Goal: Task Accomplishment & Management: Manage account settings

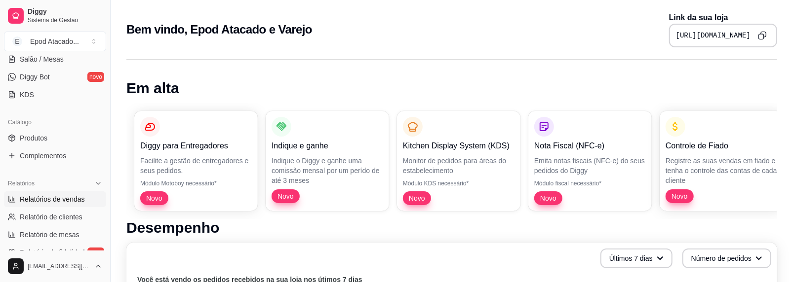
scroll to position [197, 0]
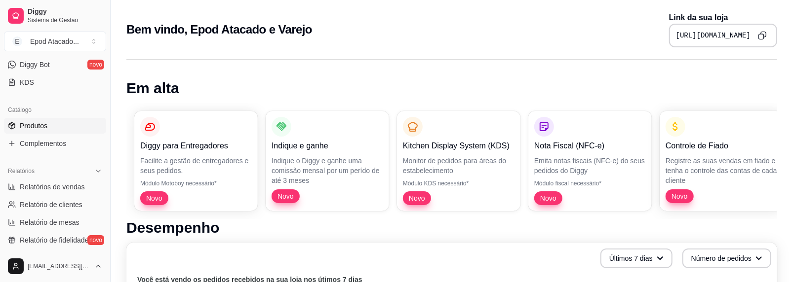
click at [41, 126] on span "Produtos" at bounding box center [34, 126] width 28 height 10
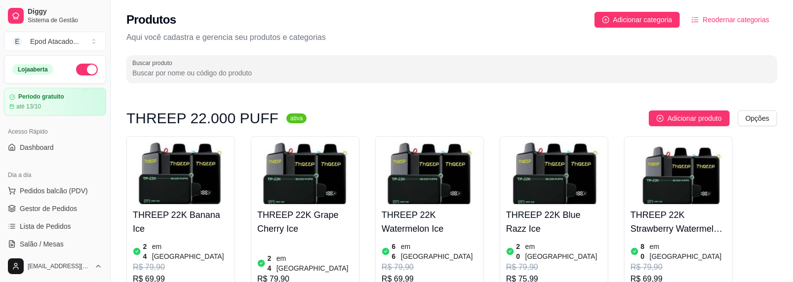
click at [184, 210] on h4 "THREEP 22K Banana Ice" at bounding box center [181, 222] width 96 height 28
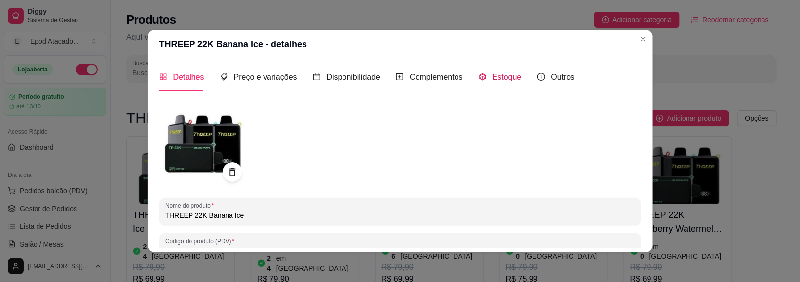
click at [484, 71] on div "Estoque" at bounding box center [500, 77] width 43 height 12
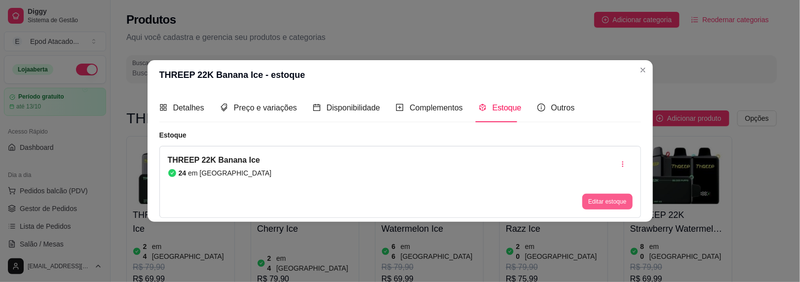
click at [597, 203] on button "Editar estoque" at bounding box center [608, 202] width 50 height 16
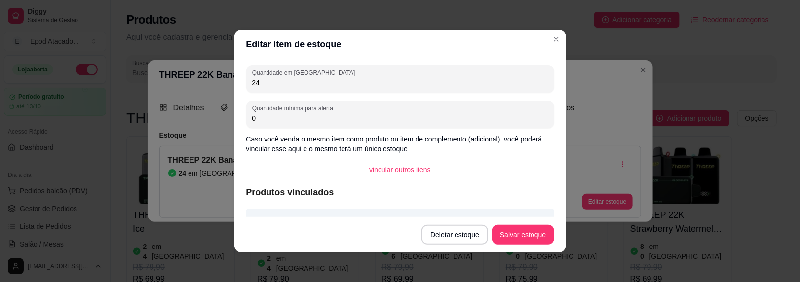
drag, startPoint x: 293, startPoint y: 85, endPoint x: 193, endPoint y: 85, distance: 100.2
click at [193, 85] on div "Editar item de estoque Quantidade em estoque 24 Quantidade mínima para alerta 0…" at bounding box center [400, 141] width 800 height 282
type input "29"
click at [504, 235] on button "Salvar estoque" at bounding box center [523, 235] width 60 height 19
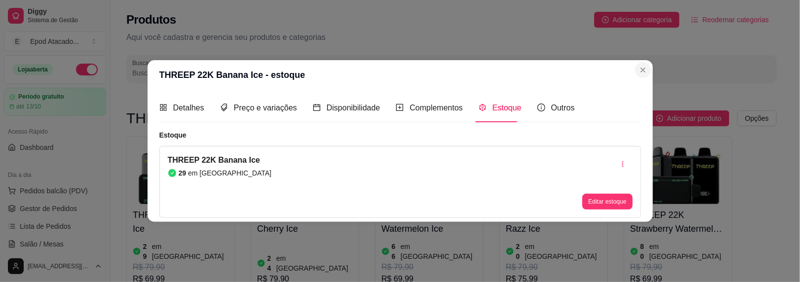
drag, startPoint x: 630, startPoint y: 69, endPoint x: 635, endPoint y: 70, distance: 5.0
click at [632, 70] on header "THREEP 22K Banana Ice - estoque" at bounding box center [401, 75] width 506 height 30
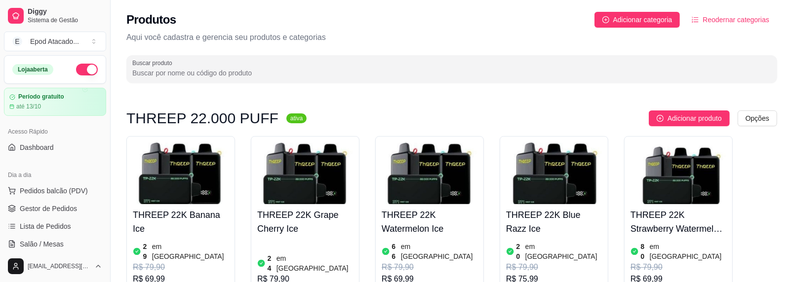
click at [299, 172] on img at bounding box center [305, 174] width 96 height 62
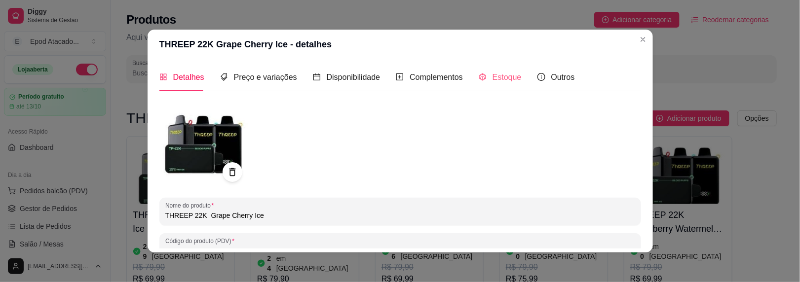
click at [494, 83] on div "Estoque" at bounding box center [500, 77] width 43 height 28
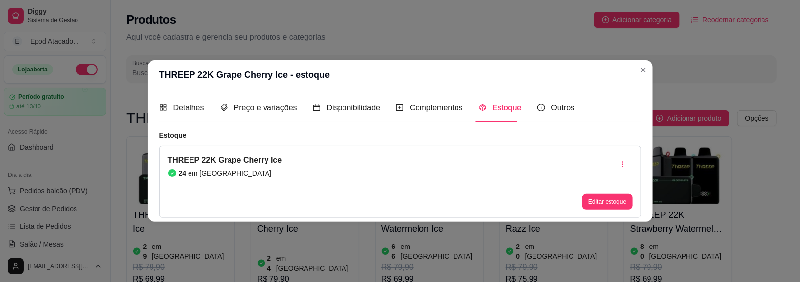
click at [216, 176] on article "em [GEOGRAPHIC_DATA]" at bounding box center [229, 173] width 83 height 10
click at [610, 205] on button "Editar estoque" at bounding box center [608, 202] width 50 height 16
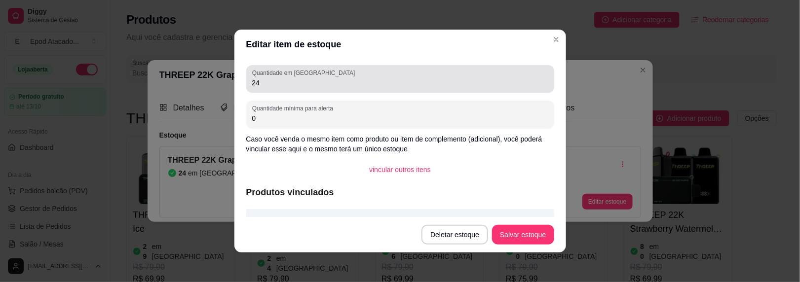
click at [285, 79] on input "24" at bounding box center [400, 83] width 296 height 10
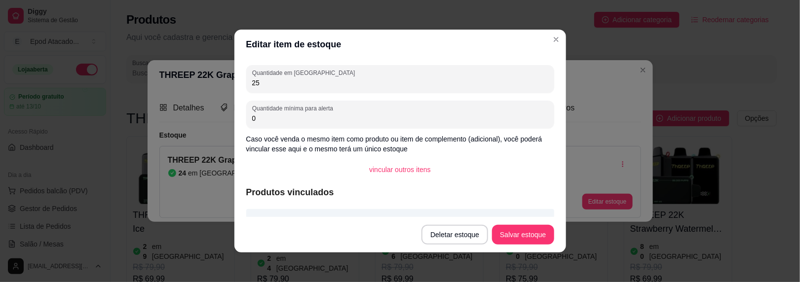
type input "25"
click at [544, 242] on button "Salvar estoque" at bounding box center [523, 235] width 60 height 19
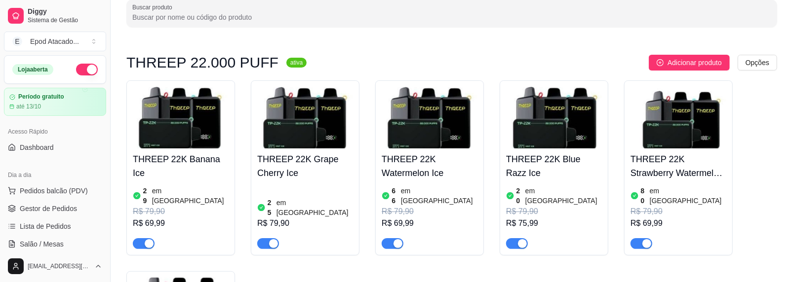
scroll to position [99, 0]
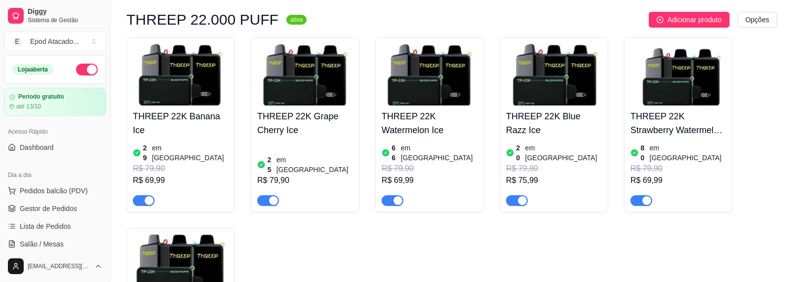
click at [440, 86] on img at bounding box center [430, 75] width 96 height 62
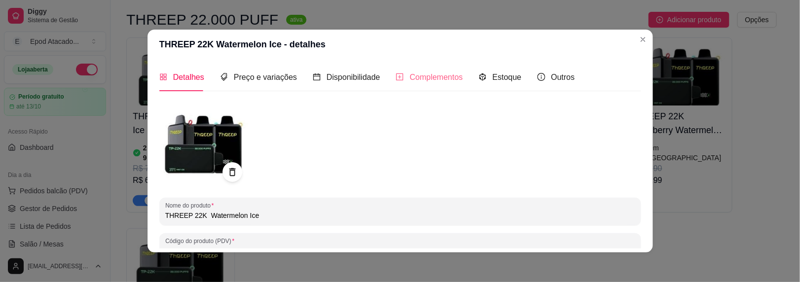
drag, startPoint x: 288, startPoint y: 161, endPoint x: 415, endPoint y: 77, distance: 152.4
click at [290, 159] on div at bounding box center [400, 143] width 482 height 89
click at [479, 79] on icon "code-sandbox" at bounding box center [482, 77] width 6 height 7
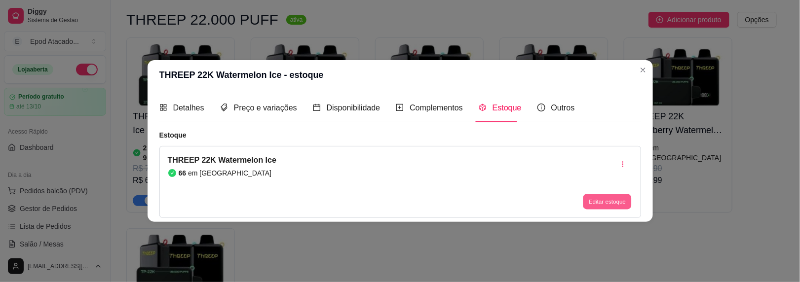
click at [599, 202] on button "Editar estoque" at bounding box center [608, 201] width 48 height 15
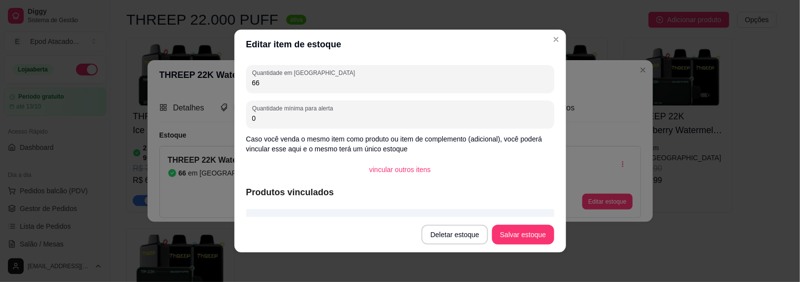
drag, startPoint x: 279, startPoint y: 88, endPoint x: 138, endPoint y: 87, distance: 141.2
click at [131, 88] on div "Editar item de estoque Quantidade em estoque 66 Quantidade mínima para alerta 0…" at bounding box center [400, 141] width 800 height 282
drag, startPoint x: 258, startPoint y: 81, endPoint x: 212, endPoint y: 88, distance: 46.8
click at [212, 88] on div "Editar item de estoque Quantidade em estoque 66 Quantidade mínima para alerta 0…" at bounding box center [400, 141] width 800 height 282
type input "70"
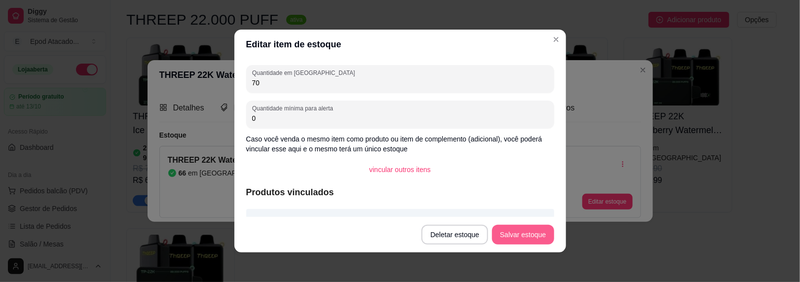
click at [539, 237] on button "Salvar estoque" at bounding box center [523, 235] width 62 height 20
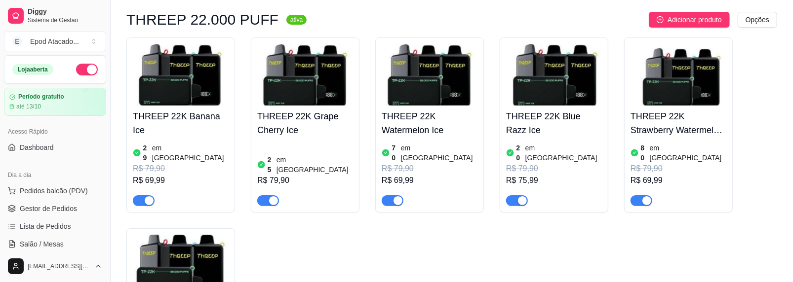
click at [524, 84] on img at bounding box center [554, 75] width 96 height 62
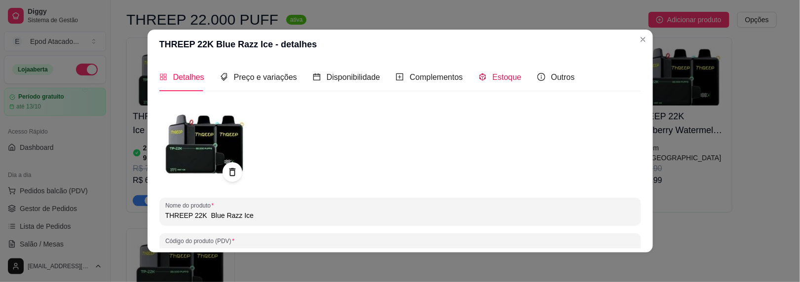
click at [499, 82] on div "Estoque" at bounding box center [500, 77] width 43 height 12
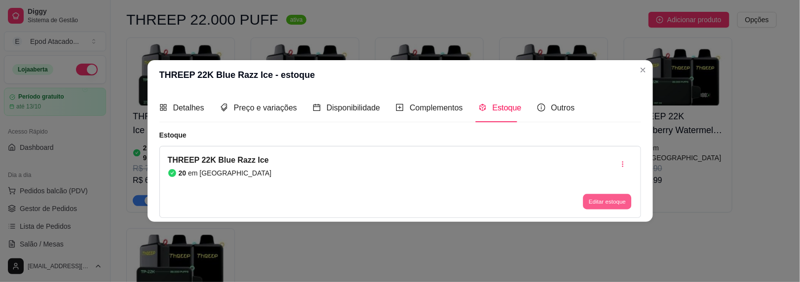
click at [607, 200] on button "Editar estoque" at bounding box center [608, 201] width 48 height 15
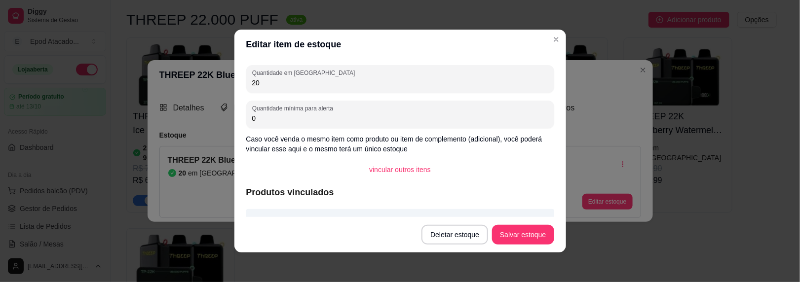
drag, startPoint x: 265, startPoint y: 85, endPoint x: 201, endPoint y: 83, distance: 63.7
click at [201, 83] on div "Editar item de estoque Quantidade em estoque 20 Quantidade mínima para alerta 0…" at bounding box center [400, 141] width 800 height 282
type input "24"
click at [516, 226] on button "Salvar estoque" at bounding box center [523, 235] width 62 height 20
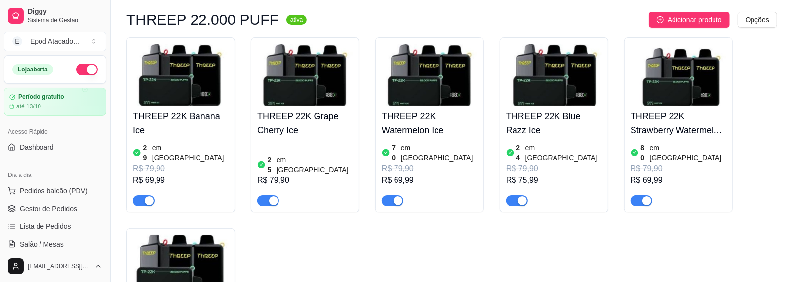
click at [687, 96] on img at bounding box center [678, 75] width 96 height 62
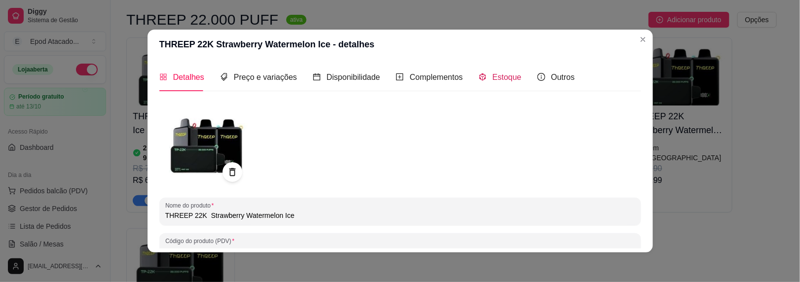
click at [504, 78] on span "Estoque" at bounding box center [507, 77] width 29 height 8
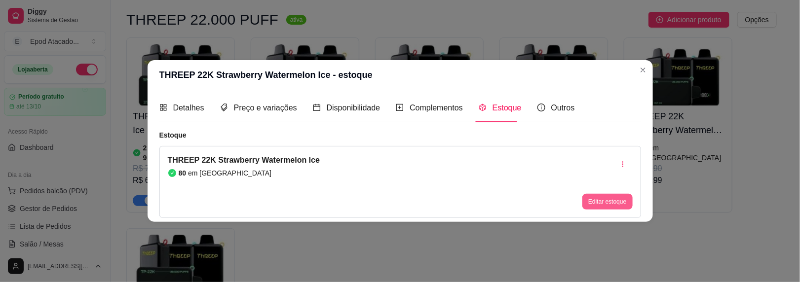
click at [615, 193] on div "Editar estoque" at bounding box center [608, 182] width 50 height 55
click at [611, 198] on button "Editar estoque" at bounding box center [608, 202] width 50 height 16
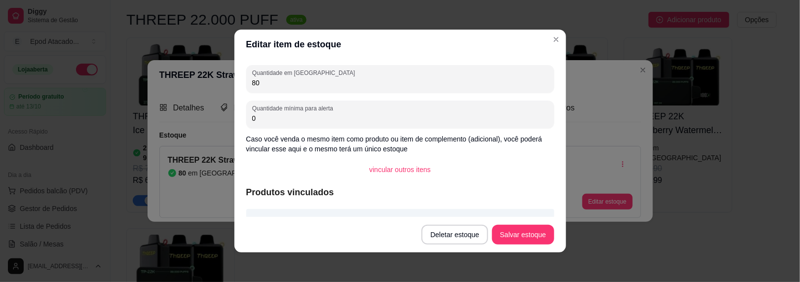
drag, startPoint x: 281, startPoint y: 84, endPoint x: 199, endPoint y: 83, distance: 82.0
click at [198, 83] on div "Editar item de estoque Quantidade em estoque 80 Quantidade mínima para alerta 0…" at bounding box center [400, 141] width 800 height 282
type input "85"
click at [525, 229] on button "Salvar estoque" at bounding box center [523, 235] width 62 height 20
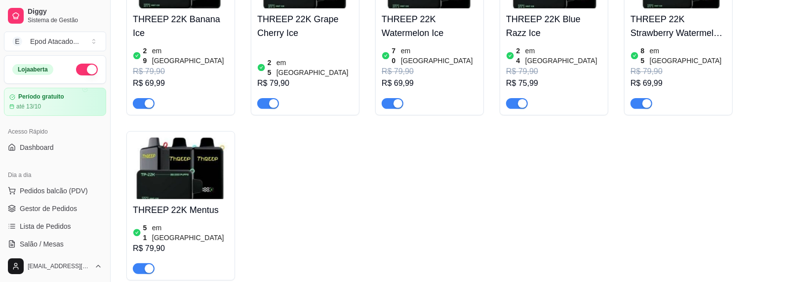
scroll to position [197, 0]
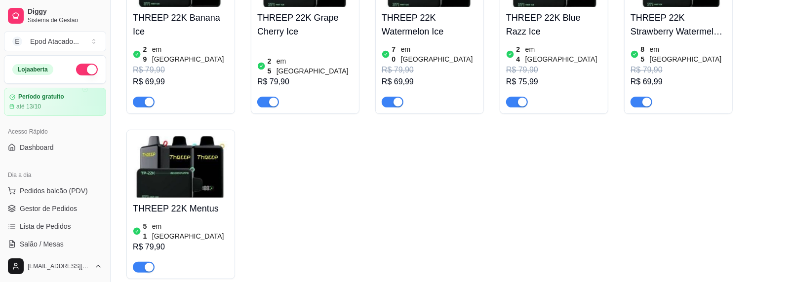
click at [145, 156] on img at bounding box center [181, 167] width 96 height 62
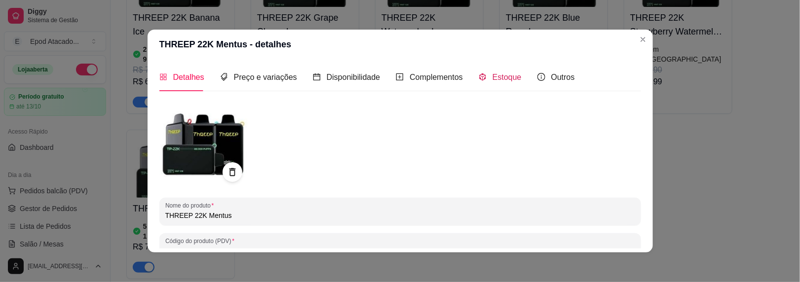
click at [494, 79] on span "Estoque" at bounding box center [507, 77] width 29 height 8
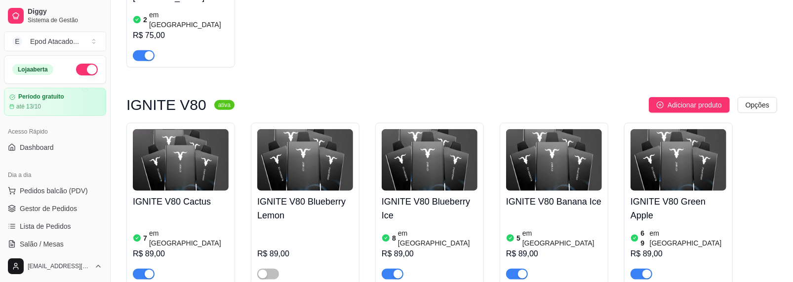
scroll to position [642, 0]
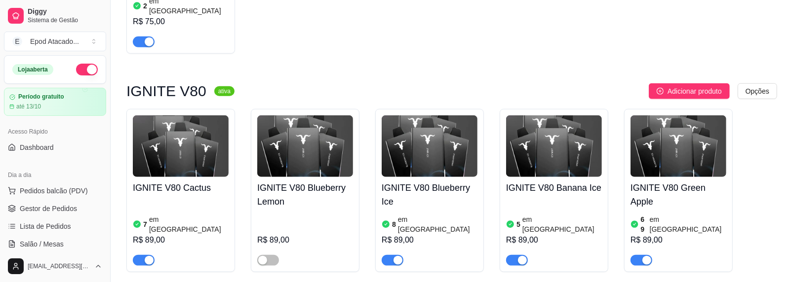
click at [206, 116] on img at bounding box center [181, 147] width 96 height 62
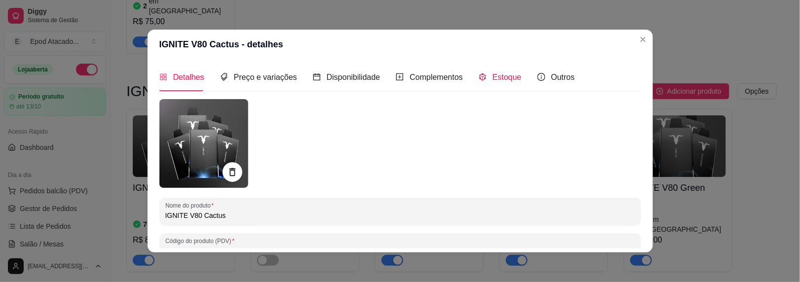
drag, startPoint x: 490, startPoint y: 82, endPoint x: 497, endPoint y: 125, distance: 44.0
click at [490, 83] on div "Estoque" at bounding box center [500, 77] width 43 height 12
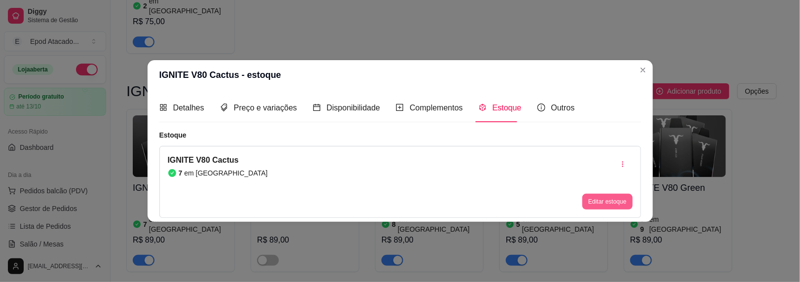
click at [594, 194] on button "Editar estoque" at bounding box center [608, 202] width 50 height 16
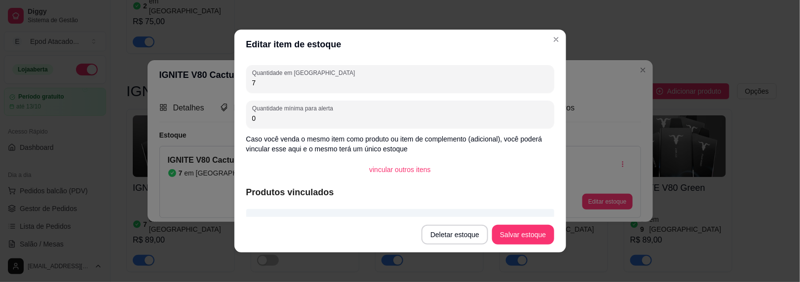
drag, startPoint x: 265, startPoint y: 82, endPoint x: 175, endPoint y: 85, distance: 89.9
click at [172, 83] on div "Editar item de estoque Quantidade em estoque 7 Quantidade mínima para alerta 0 …" at bounding box center [400, 141] width 800 height 282
type input "10"
click at [537, 238] on button "Salvar estoque" at bounding box center [523, 235] width 60 height 19
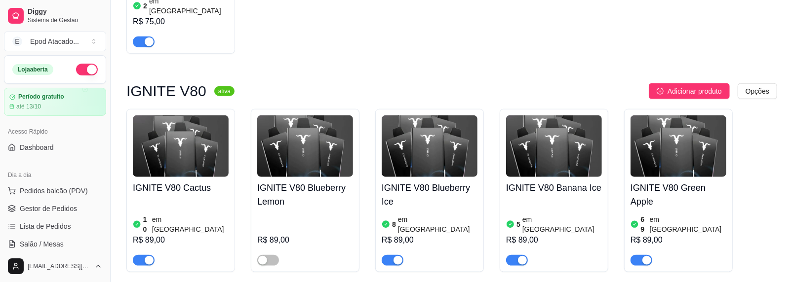
click at [264, 116] on img at bounding box center [305, 147] width 96 height 62
click at [259, 256] on div "button" at bounding box center [262, 260] width 9 height 9
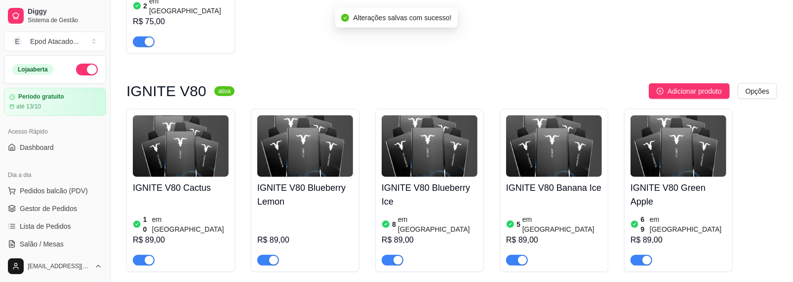
click at [303, 121] on img at bounding box center [305, 147] width 96 height 62
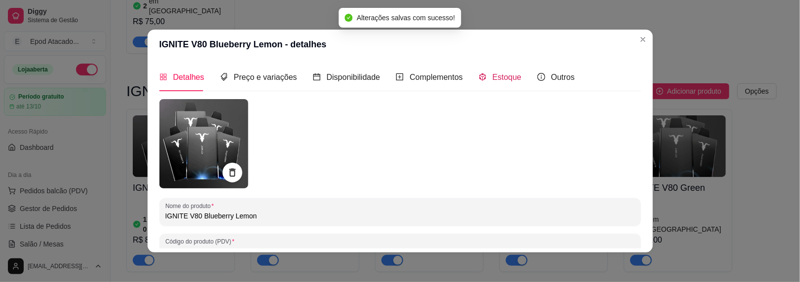
click at [499, 79] on span "Estoque" at bounding box center [507, 77] width 29 height 8
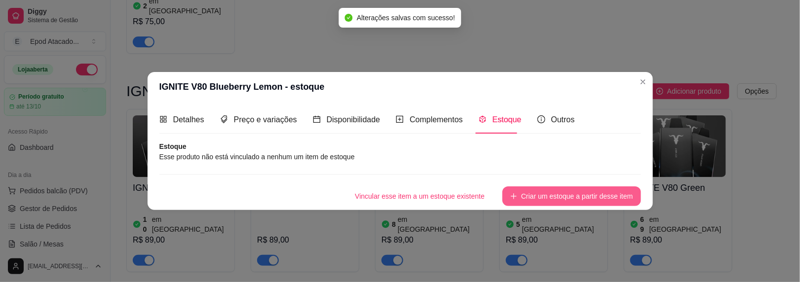
click at [586, 199] on button "Criar um estoque a partir desse item" at bounding box center [572, 197] width 138 height 20
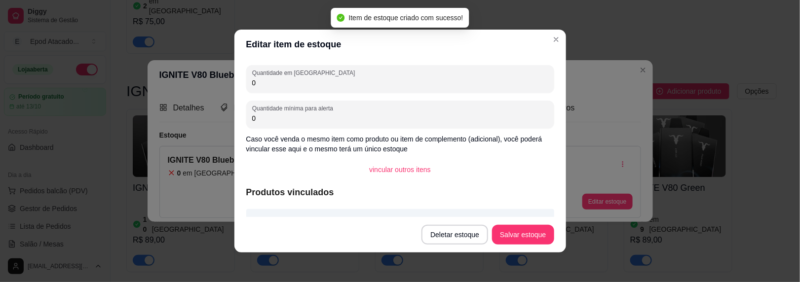
drag, startPoint x: 271, startPoint y: 85, endPoint x: 172, endPoint y: 85, distance: 99.2
click at [172, 85] on div "Editar item de estoque Quantidade em estoque 0 Quantidade mínima para alerta 0 …" at bounding box center [400, 141] width 800 height 282
type input "3"
click at [530, 229] on button "Salvar estoque" at bounding box center [523, 235] width 62 height 20
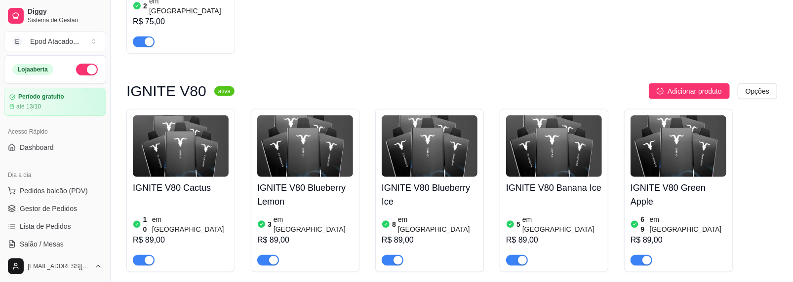
click at [434, 124] on img at bounding box center [430, 147] width 96 height 62
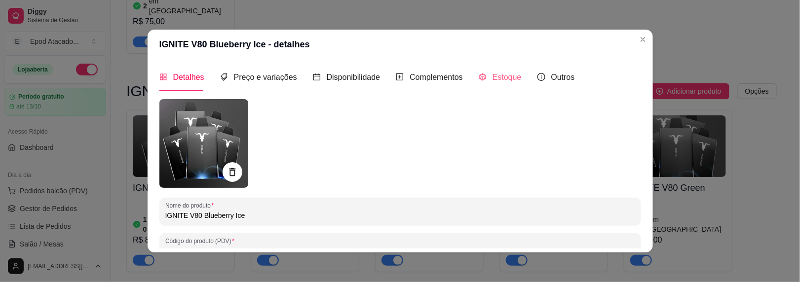
click at [482, 88] on div "Estoque" at bounding box center [500, 77] width 43 height 28
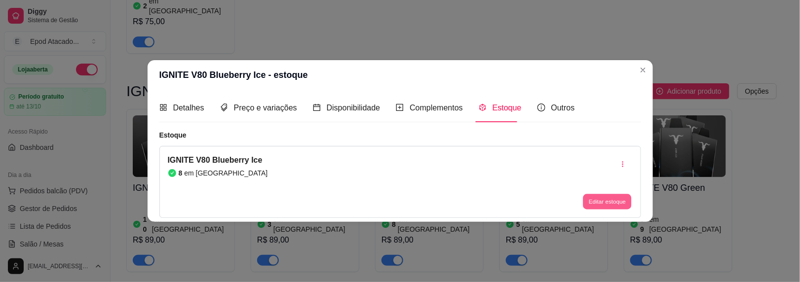
click at [613, 204] on button "Editar estoque" at bounding box center [608, 201] width 48 height 15
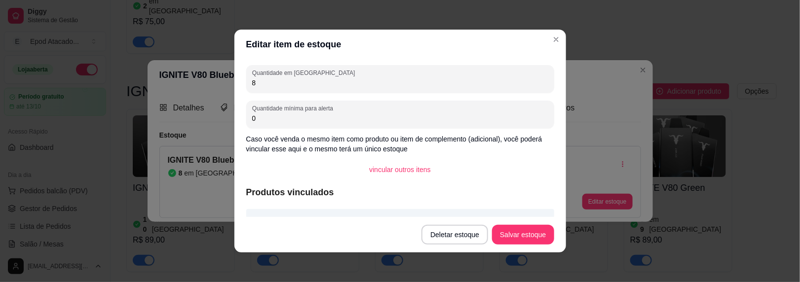
drag, startPoint x: 264, startPoint y: 83, endPoint x: 196, endPoint y: 81, distance: 67.7
click at [196, 82] on div "Editar item de estoque Quantidade em estoque 8 Quantidade mínima para alerta 0 …" at bounding box center [400, 141] width 800 height 282
type input "12"
click at [536, 235] on button "Salvar estoque" at bounding box center [523, 235] width 60 height 19
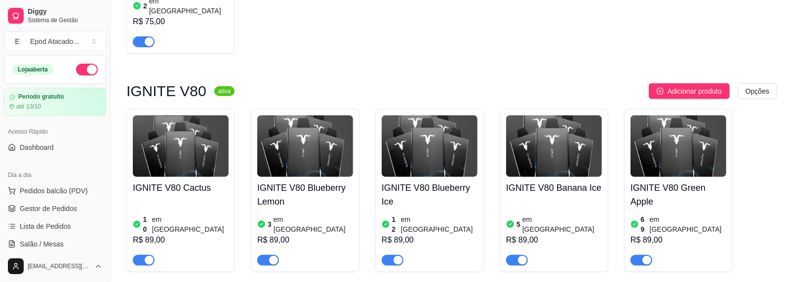
click at [541, 116] on img at bounding box center [554, 147] width 96 height 62
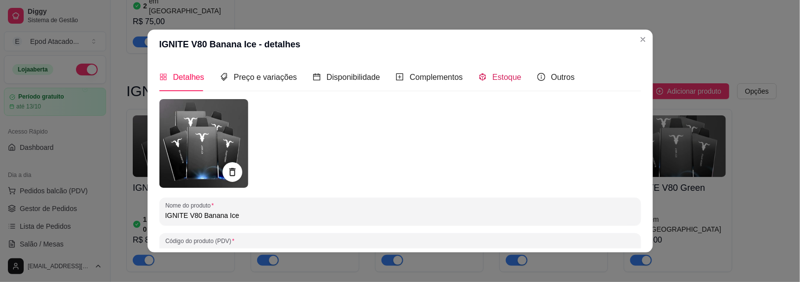
click at [509, 75] on span "Estoque" at bounding box center [507, 77] width 29 height 8
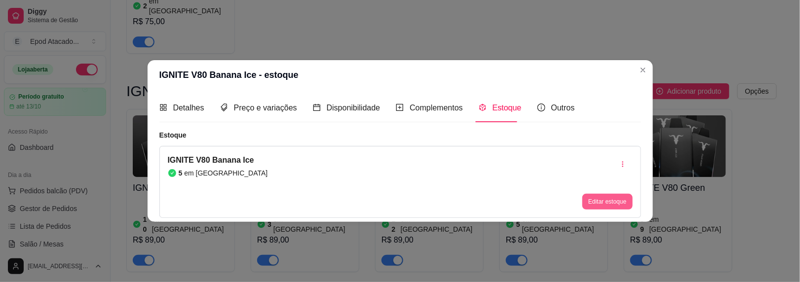
click at [592, 196] on button "Editar estoque" at bounding box center [608, 202] width 50 height 16
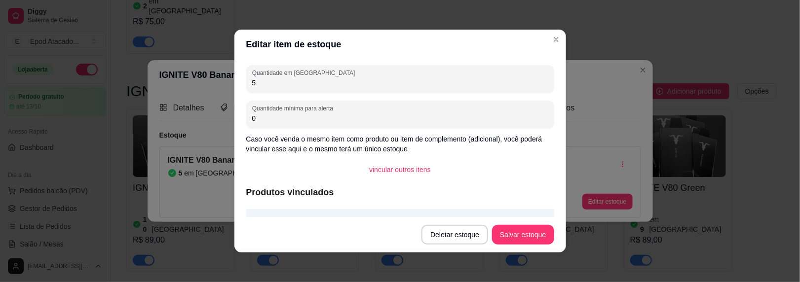
drag, startPoint x: 293, startPoint y: 89, endPoint x: 206, endPoint y: 83, distance: 87.1
click at [206, 84] on div "Editar item de estoque Quantidade em estoque 5 Quantidade mínima para alerta 0 …" at bounding box center [400, 141] width 800 height 282
drag, startPoint x: 261, startPoint y: 80, endPoint x: 169, endPoint y: 81, distance: 91.8
click at [169, 81] on div "Editar item de estoque Quantidade em estoque 5 Quantidade mínima para alerta 0 …" at bounding box center [400, 141] width 800 height 282
type input "7"
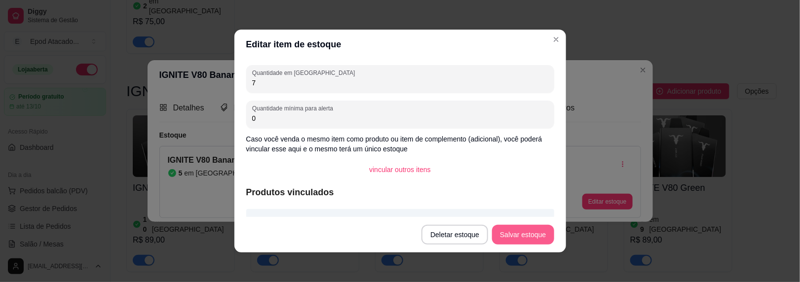
click at [502, 229] on button "Salvar estoque" at bounding box center [523, 235] width 62 height 20
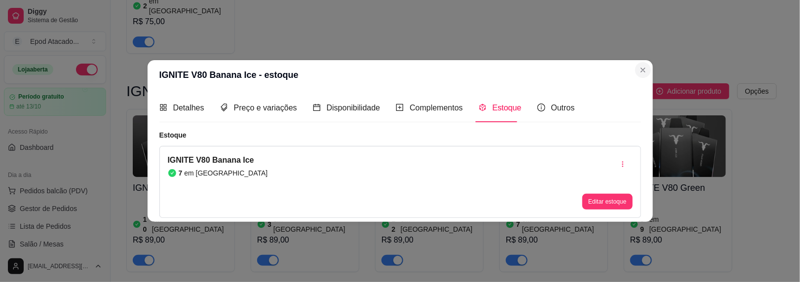
click at [638, 64] on section "IGNITE V80 Banana Ice - estoque Detalhes Preço e variações Disponibilidade Comp…" at bounding box center [401, 140] width 506 height 161
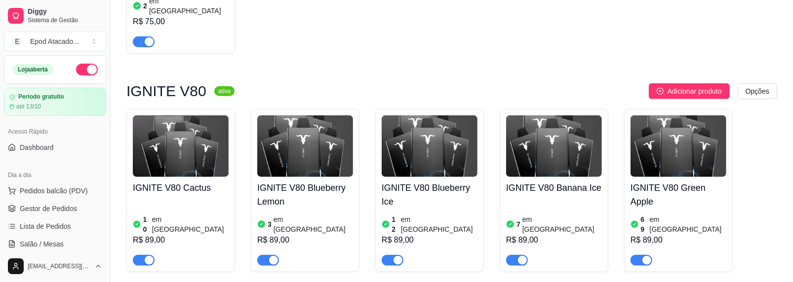
click at [675, 116] on img at bounding box center [678, 147] width 96 height 62
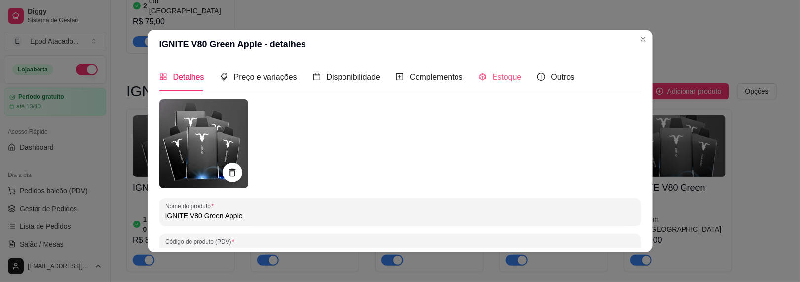
click at [493, 70] on div "Estoque" at bounding box center [500, 77] width 43 height 28
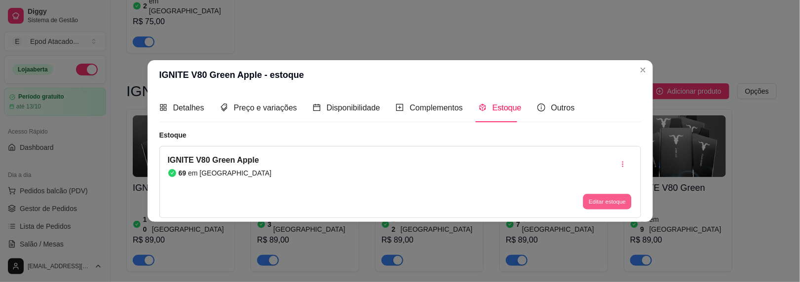
click at [614, 202] on button "Editar estoque" at bounding box center [608, 201] width 48 height 15
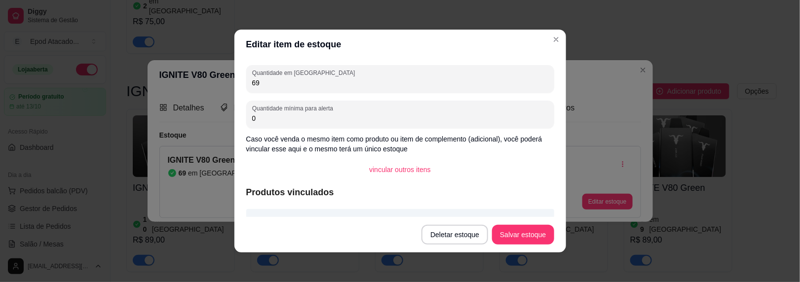
drag, startPoint x: 260, startPoint y: 83, endPoint x: 230, endPoint y: 82, distance: 30.1
click at [230, 82] on div "Editar item de estoque Quantidade em estoque 69 Quantidade mínima para alerta 0…" at bounding box center [400, 141] width 800 height 282
type input "75"
click at [532, 229] on button "Salvar estoque" at bounding box center [523, 235] width 62 height 20
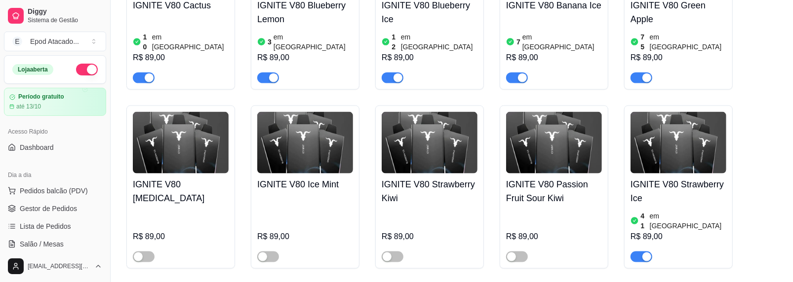
scroll to position [839, 0]
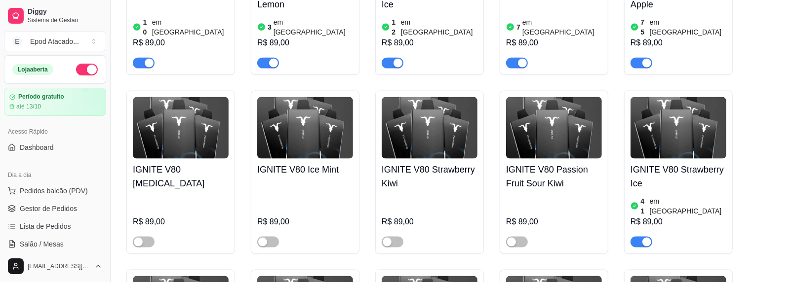
click at [667, 100] on img at bounding box center [678, 128] width 96 height 62
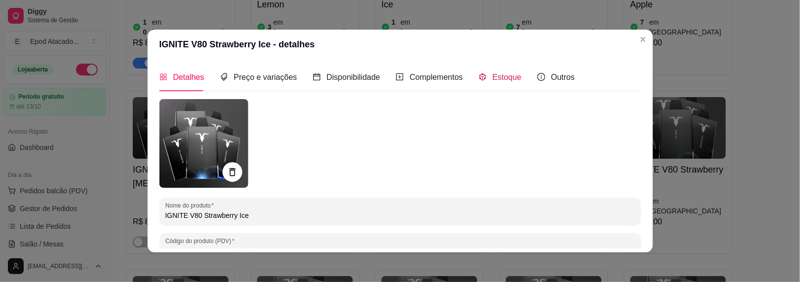
click at [498, 71] on div "Estoque" at bounding box center [500, 77] width 43 height 12
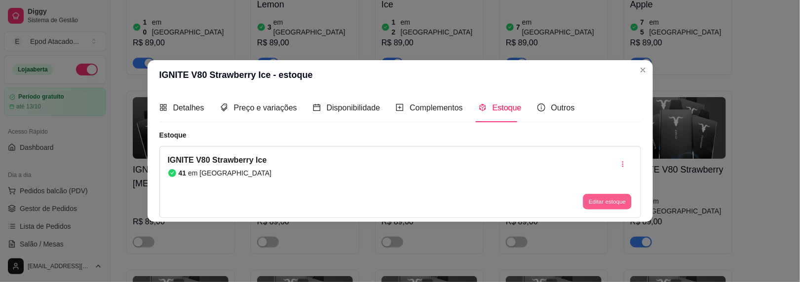
click at [598, 199] on button "Editar estoque" at bounding box center [608, 201] width 48 height 15
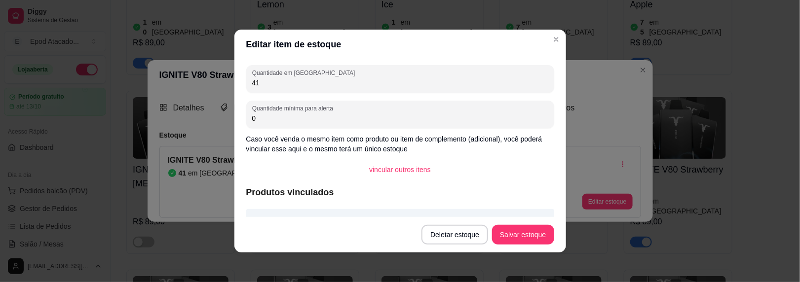
drag, startPoint x: 274, startPoint y: 84, endPoint x: 192, endPoint y: 97, distance: 83.4
click at [192, 97] on div "Editar item de estoque Quantidade em estoque 41 Quantidade mínima para alerta 0…" at bounding box center [400, 141] width 800 height 282
type input "44"
click at [518, 232] on button "Salvar estoque" at bounding box center [523, 235] width 62 height 20
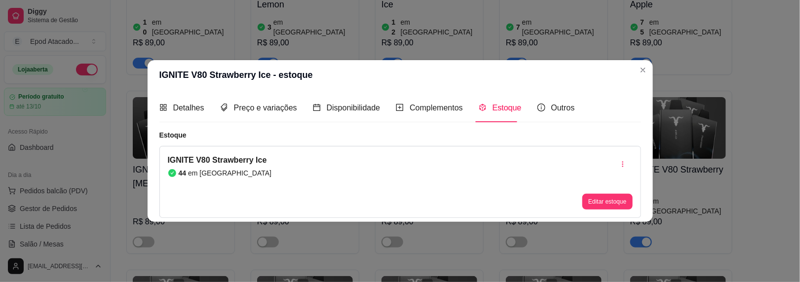
click at [634, 68] on header "IGNITE V80 Strawberry Ice - estoque" at bounding box center [401, 75] width 506 height 30
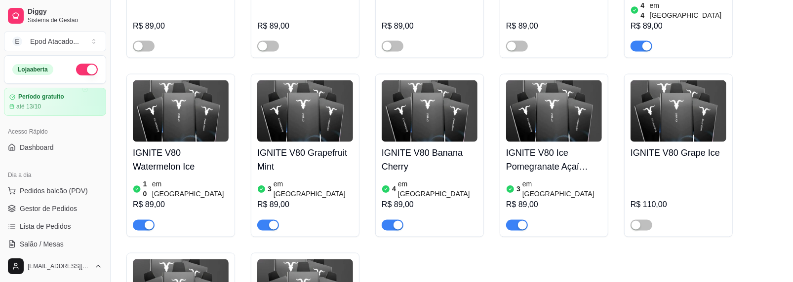
scroll to position [1037, 0]
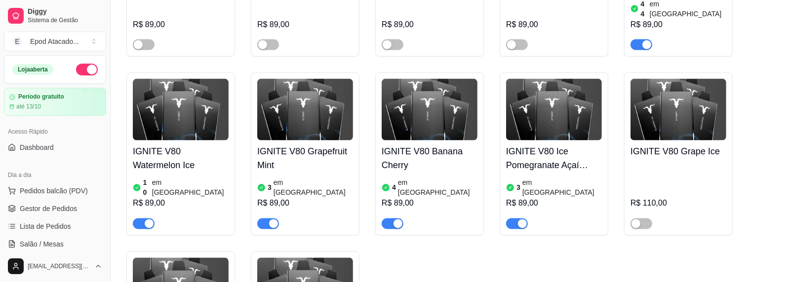
click at [145, 79] on img at bounding box center [181, 110] width 96 height 62
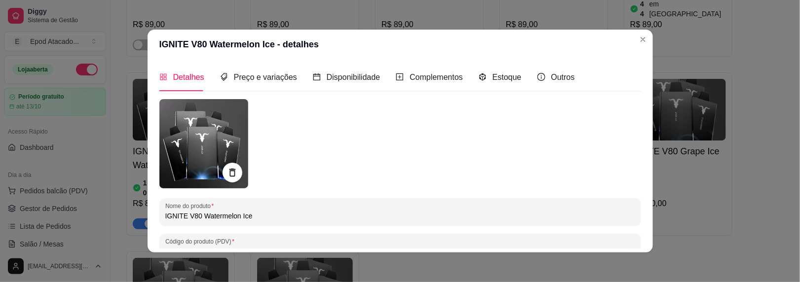
click at [526, 78] on div "Detalhes Preço e variações Disponibilidade Complementos Estoque Outros" at bounding box center [367, 77] width 416 height 28
click at [505, 77] on span "Estoque" at bounding box center [507, 77] width 29 height 8
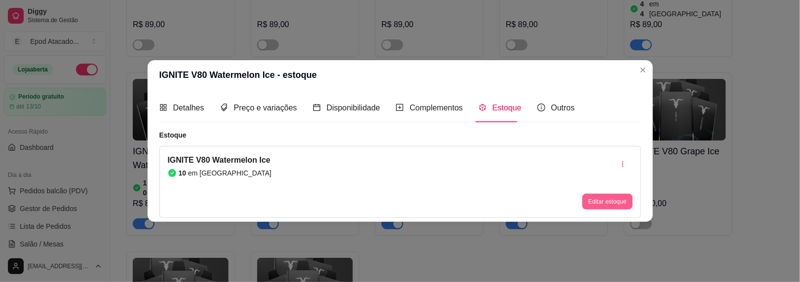
click at [592, 197] on button "Editar estoque" at bounding box center [608, 202] width 50 height 16
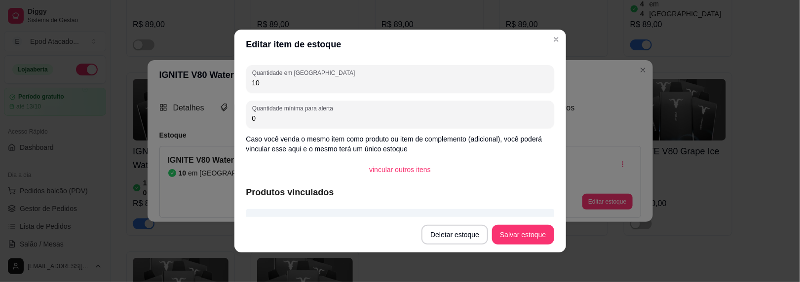
drag, startPoint x: 286, startPoint y: 86, endPoint x: 190, endPoint y: 85, distance: 96.8
click at [190, 85] on div "Editar item de estoque Quantidade em estoque 10 Quantidade mínima para alerta 0…" at bounding box center [400, 141] width 800 height 282
type input "14"
click at [520, 241] on button "Salvar estoque" at bounding box center [523, 235] width 62 height 20
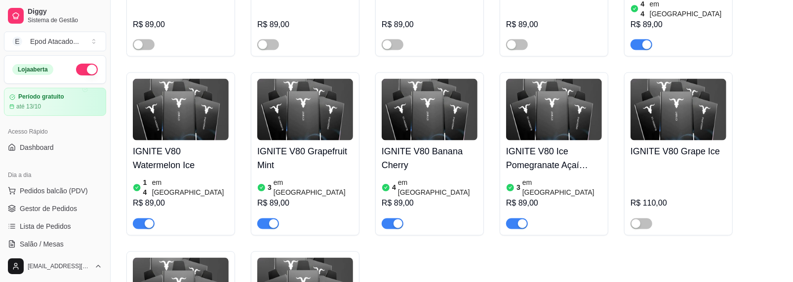
click at [320, 79] on img at bounding box center [305, 110] width 96 height 62
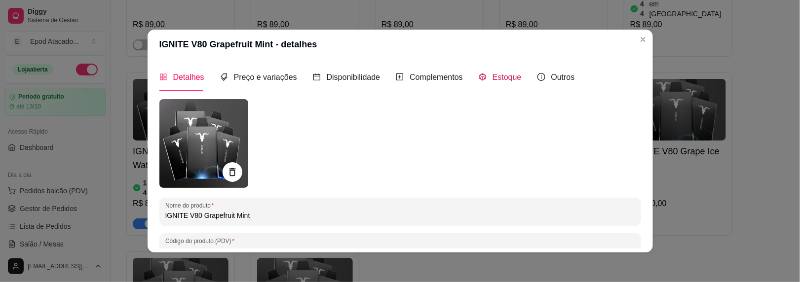
click at [502, 81] on span "Estoque" at bounding box center [507, 77] width 29 height 8
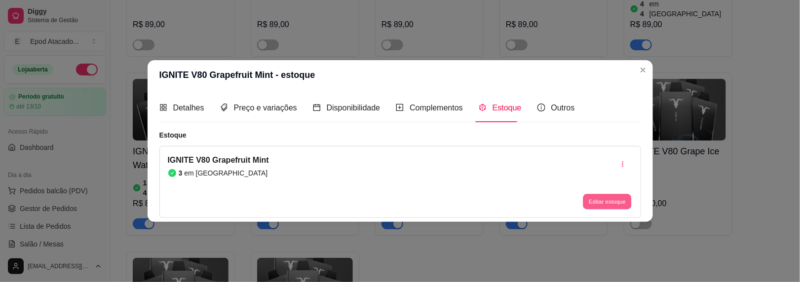
click at [590, 196] on button "Editar estoque" at bounding box center [608, 201] width 48 height 15
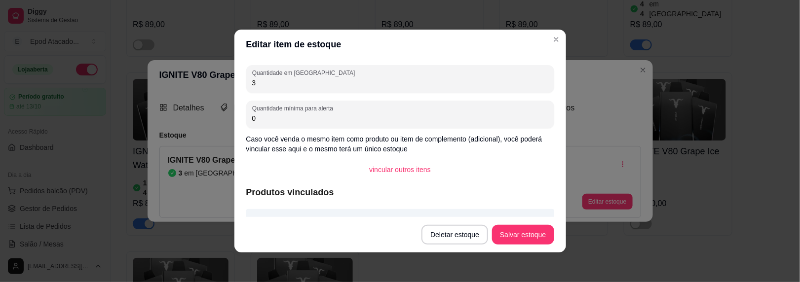
drag, startPoint x: 265, startPoint y: 80, endPoint x: 212, endPoint y: 81, distance: 53.3
click at [212, 80] on div "Editar item de estoque Quantidade em estoque 3 Quantidade mínima para alerta 0 …" at bounding box center [400, 141] width 800 height 282
type input "8"
click at [525, 224] on footer "Deletar estoque Salvar estoque" at bounding box center [401, 235] width 332 height 36
click at [525, 230] on button "Salvar estoque" at bounding box center [523, 235] width 62 height 20
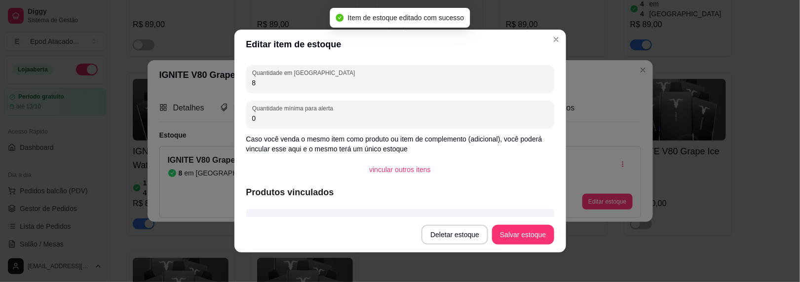
click at [542, 41] on header "Editar item de estoque" at bounding box center [401, 45] width 332 height 30
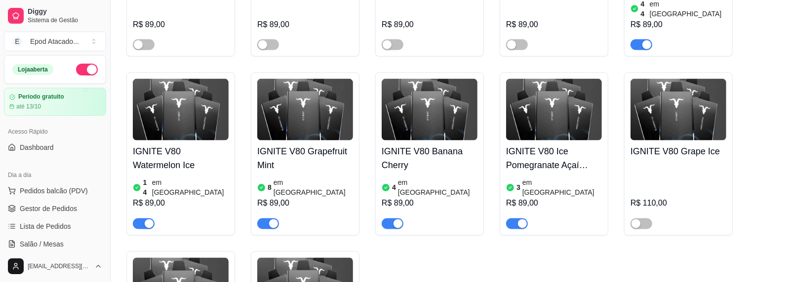
click at [433, 79] on img at bounding box center [430, 110] width 96 height 62
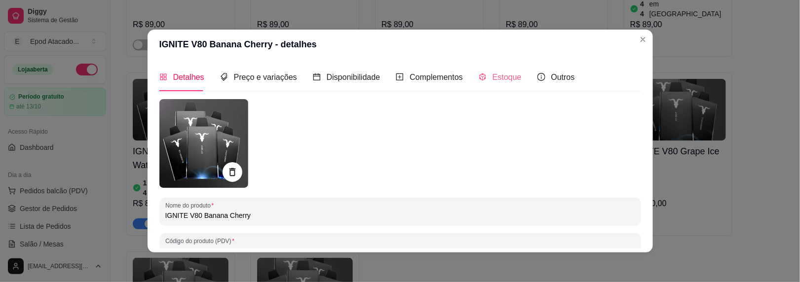
click at [501, 84] on div "Estoque" at bounding box center [500, 77] width 43 height 28
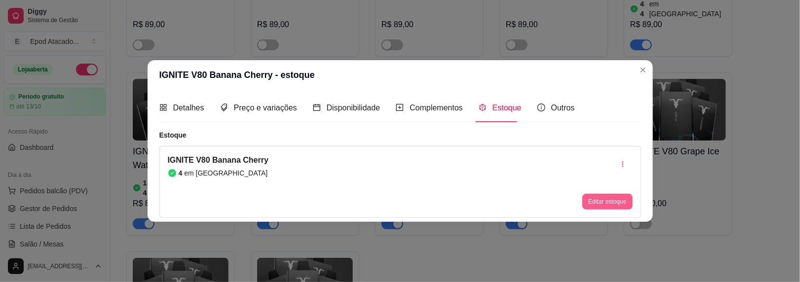
click at [604, 189] on div "Editar estoque" at bounding box center [608, 182] width 50 height 55
click at [604, 196] on button "Editar estoque" at bounding box center [608, 202] width 50 height 16
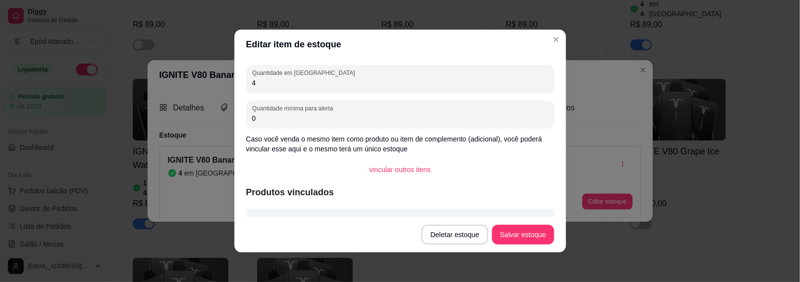
drag, startPoint x: 285, startPoint y: 88, endPoint x: 187, endPoint y: 88, distance: 97.7
click at [187, 88] on div "Editar item de estoque Quantidade em estoque 4 Quantidade mínima para alerta 0 …" at bounding box center [400, 141] width 800 height 282
type input "7"
click at [524, 235] on button "Salvar estoque" at bounding box center [523, 235] width 60 height 19
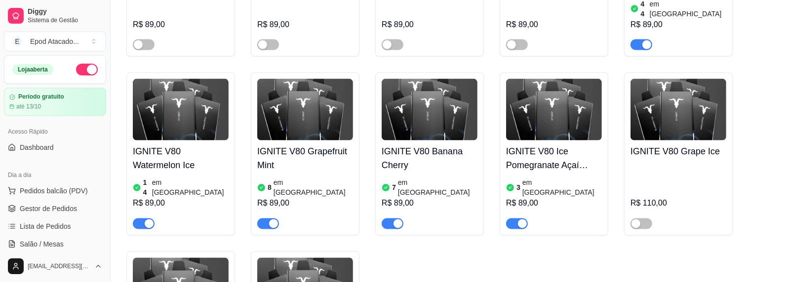
click at [551, 79] on img at bounding box center [554, 110] width 96 height 62
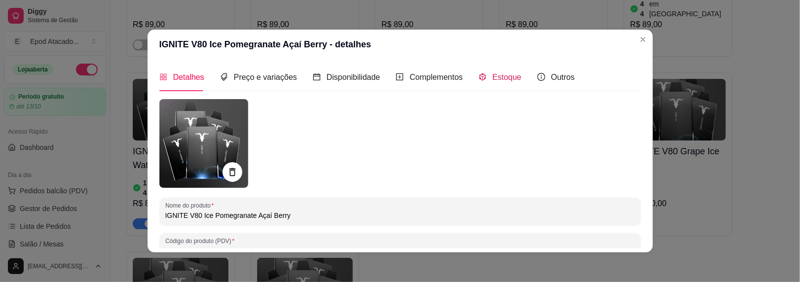
click at [498, 77] on span "Estoque" at bounding box center [507, 77] width 29 height 8
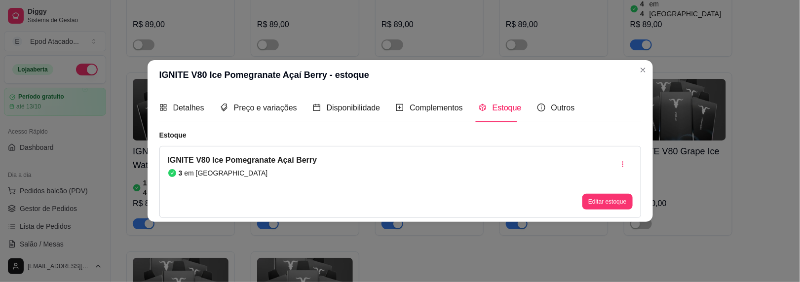
click at [593, 187] on div "Editar estoque" at bounding box center [608, 182] width 50 height 55
click at [597, 196] on button "Editar estoque" at bounding box center [608, 202] width 50 height 16
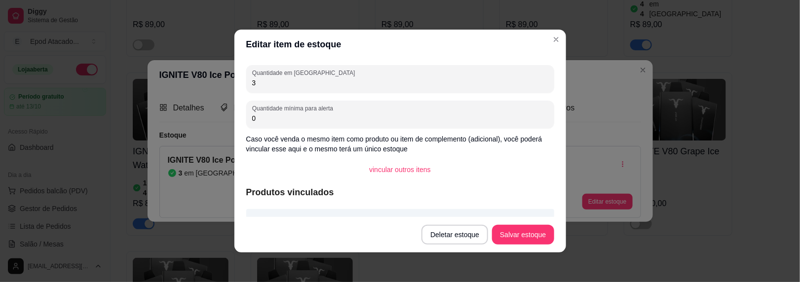
drag, startPoint x: 270, startPoint y: 80, endPoint x: 185, endPoint y: 78, distance: 84.9
click at [185, 78] on div "Editar item de estoque Quantidade em estoque 3 Quantidade mínima para alerta 0 …" at bounding box center [400, 141] width 800 height 282
type input "7"
click at [548, 231] on button "Salvar estoque" at bounding box center [523, 235] width 62 height 20
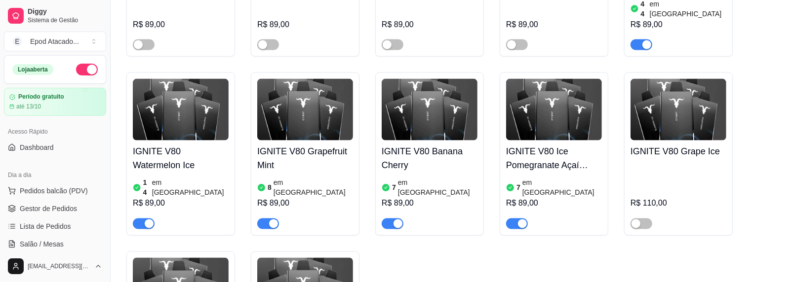
click at [694, 79] on img at bounding box center [678, 110] width 96 height 62
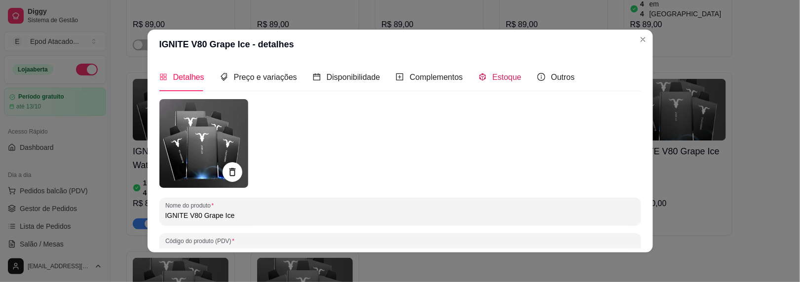
click at [499, 74] on span "Estoque" at bounding box center [507, 77] width 29 height 8
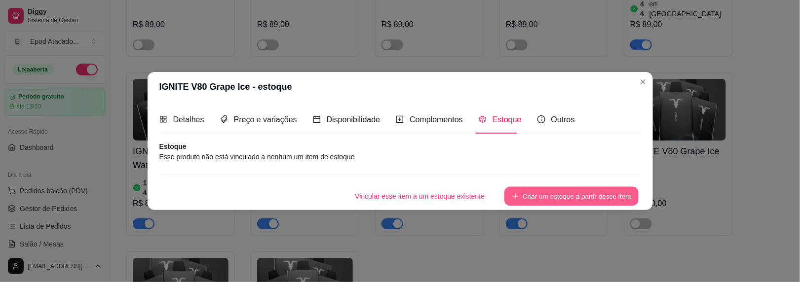
click at [530, 197] on button "Criar um estoque a partir desse item" at bounding box center [572, 196] width 134 height 19
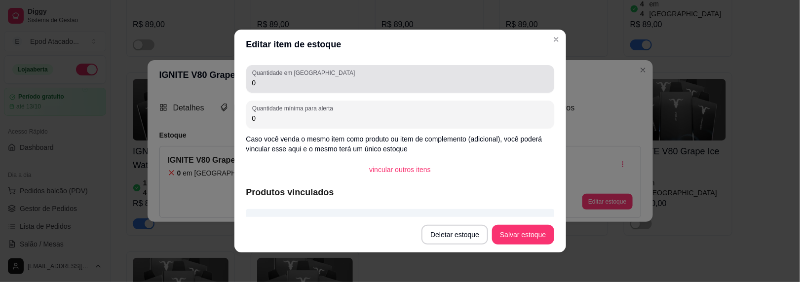
drag, startPoint x: 267, startPoint y: 88, endPoint x: 179, endPoint y: 89, distance: 87.4
click at [181, 87] on div "Editar item de estoque Quantidade em estoque 0 Quantidade mínima para alerta 0 …" at bounding box center [400, 141] width 800 height 282
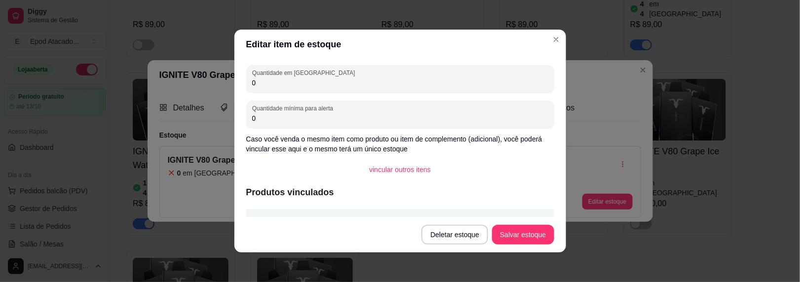
drag, startPoint x: 269, startPoint y: 83, endPoint x: 166, endPoint y: 60, distance: 105.3
click at [166, 60] on div "Editar item de estoque Quantidade em estoque 0 Quantidade mínima para alerta 0 …" at bounding box center [400, 141] width 800 height 282
type input "1"
click at [535, 236] on button "Salvar estoque" at bounding box center [523, 235] width 60 height 19
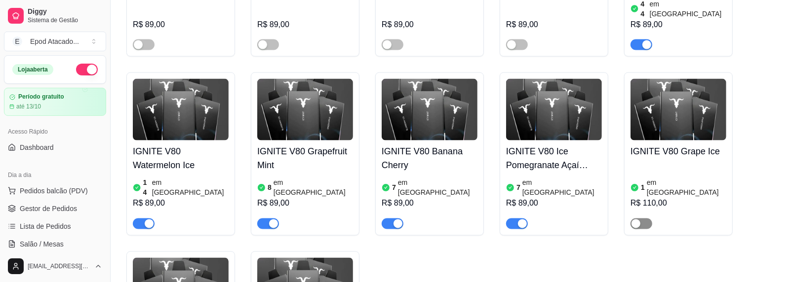
click at [638, 220] on div "button" at bounding box center [635, 224] width 9 height 9
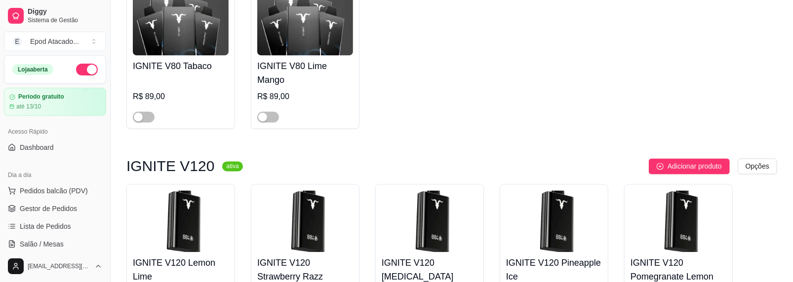
scroll to position [1333, 0]
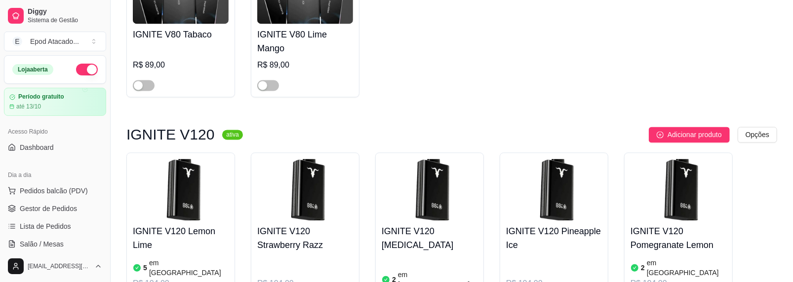
click at [189, 225] on h4 "IGNITE V120 Lemon Lime" at bounding box center [181, 239] width 96 height 28
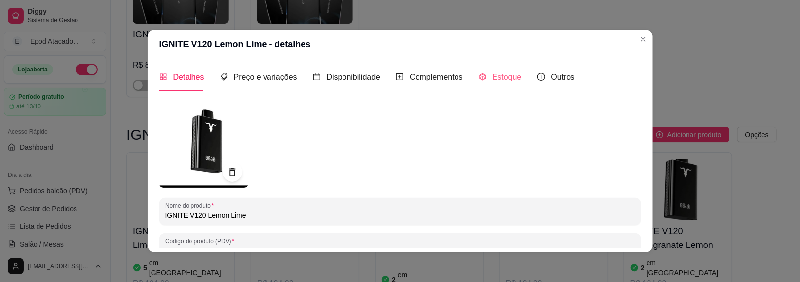
click at [497, 70] on div "Estoque" at bounding box center [500, 77] width 43 height 28
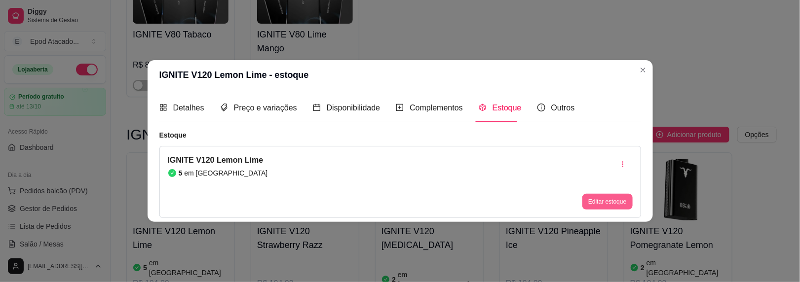
click at [619, 197] on button "Editar estoque" at bounding box center [608, 202] width 50 height 16
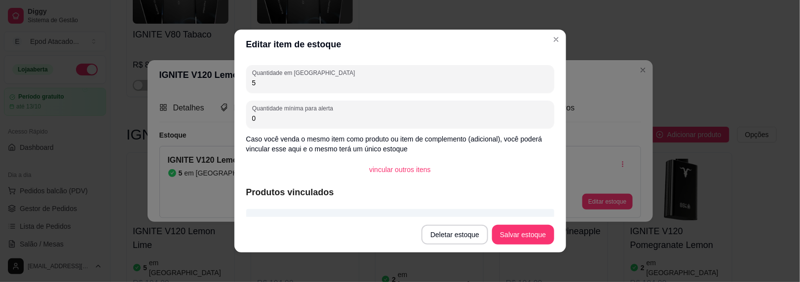
drag, startPoint x: 262, startPoint y: 83, endPoint x: 201, endPoint y: 88, distance: 60.9
click at [201, 88] on div "Editar item de estoque Quantidade em estoque 5 Quantidade mínima para alerta 0 …" at bounding box center [400, 141] width 800 height 282
type input "9"
click at [514, 229] on button "Salvar estoque" at bounding box center [523, 235] width 62 height 20
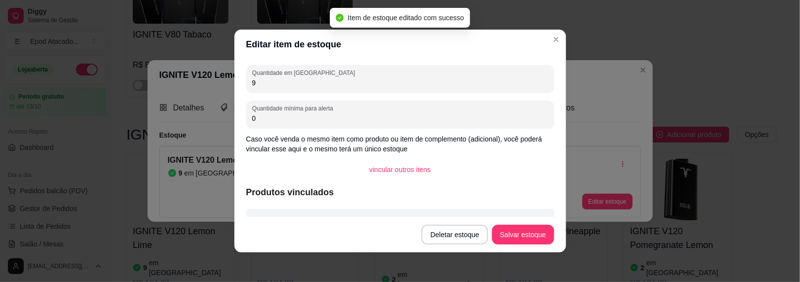
click at [559, 45] on header "Editar item de estoque" at bounding box center [401, 45] width 332 height 30
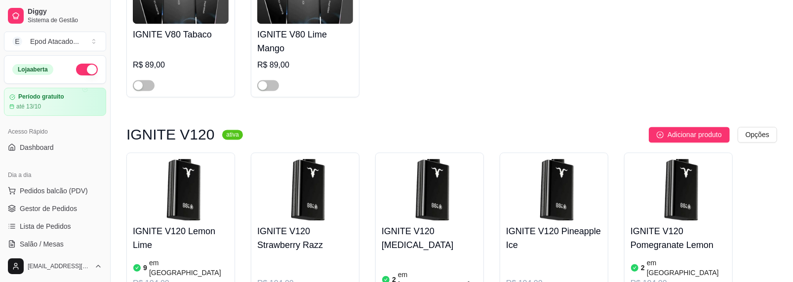
click at [288, 159] on img at bounding box center [305, 190] width 96 height 62
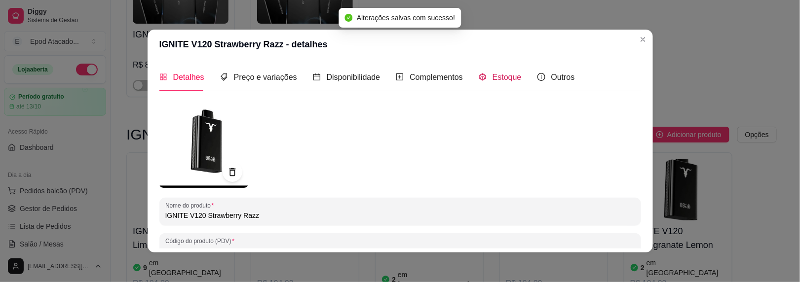
click at [480, 75] on div "Estoque" at bounding box center [500, 77] width 43 height 12
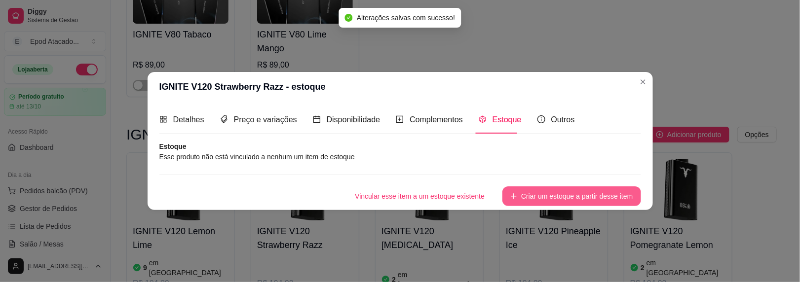
click at [568, 192] on button "Criar um estoque a partir desse item" at bounding box center [572, 197] width 138 height 20
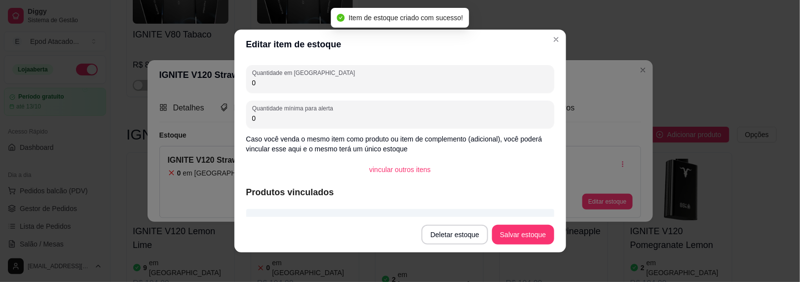
drag, startPoint x: 285, startPoint y: 86, endPoint x: 172, endPoint y: 86, distance: 112.6
click at [172, 86] on div "Editar item de estoque Quantidade em estoque 0 Quantidade mínima para alerta 0 …" at bounding box center [400, 141] width 800 height 282
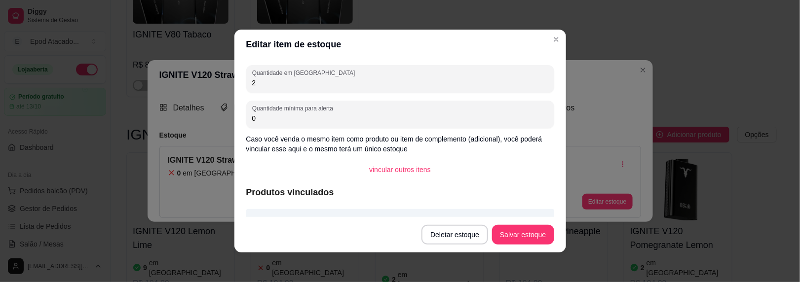
type input "2"
click at [529, 239] on button "Salvar estoque" at bounding box center [523, 235] width 62 height 20
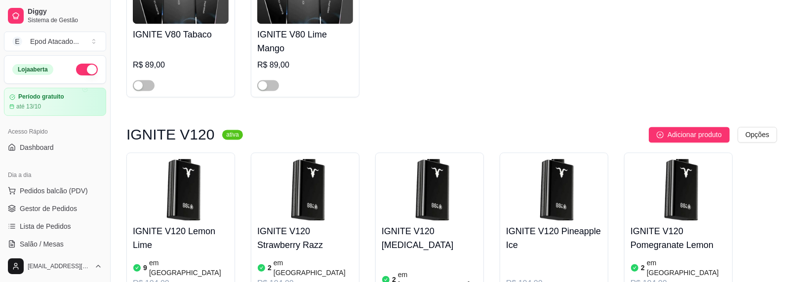
click at [441, 159] on img at bounding box center [430, 190] width 96 height 62
click at [452, 159] on img at bounding box center [430, 190] width 96 height 62
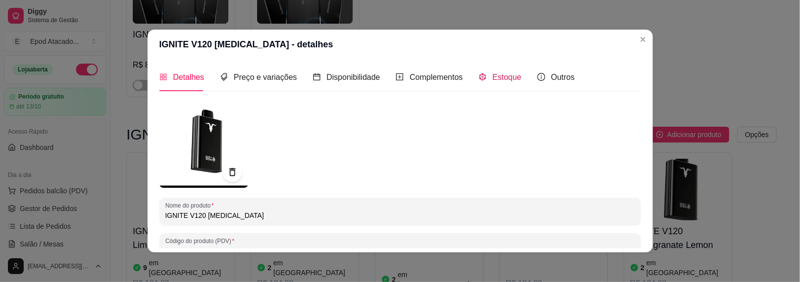
click at [493, 80] on span "Estoque" at bounding box center [507, 77] width 29 height 8
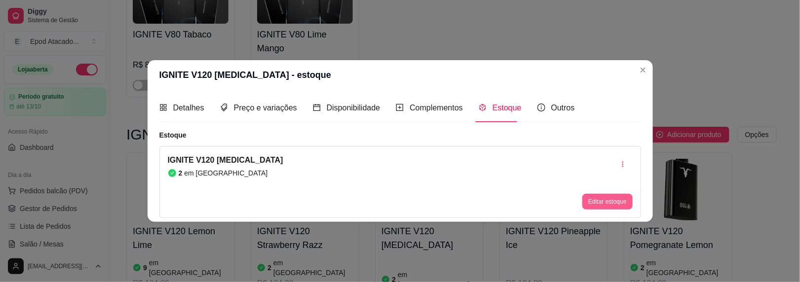
click at [614, 200] on button "Editar estoque" at bounding box center [608, 202] width 50 height 16
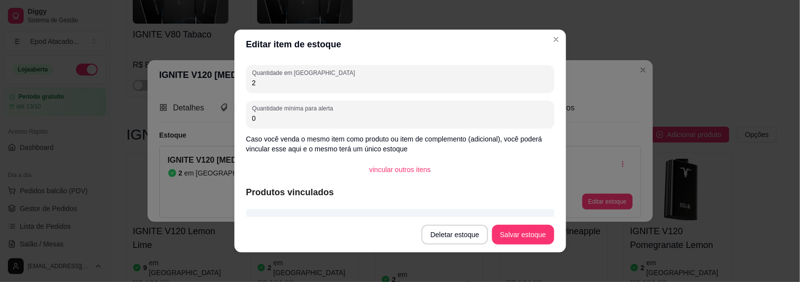
drag, startPoint x: 259, startPoint y: 82, endPoint x: 197, endPoint y: 89, distance: 62.1
click at [197, 89] on div "Editar item de estoque Quantidade em estoque 2 Quantidade mínima para alerta 0 …" at bounding box center [400, 141] width 800 height 282
type input "5"
click at [520, 228] on button "Salvar estoque" at bounding box center [523, 235] width 60 height 19
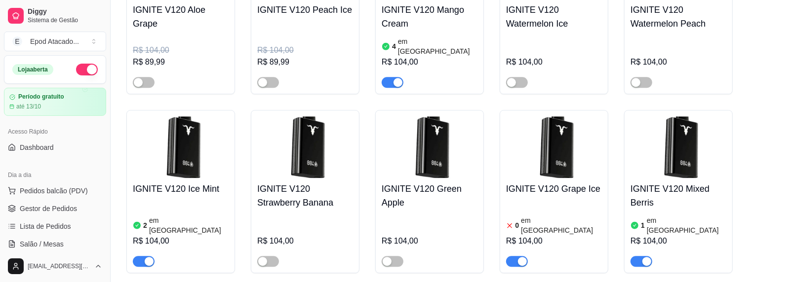
scroll to position [1777, 0]
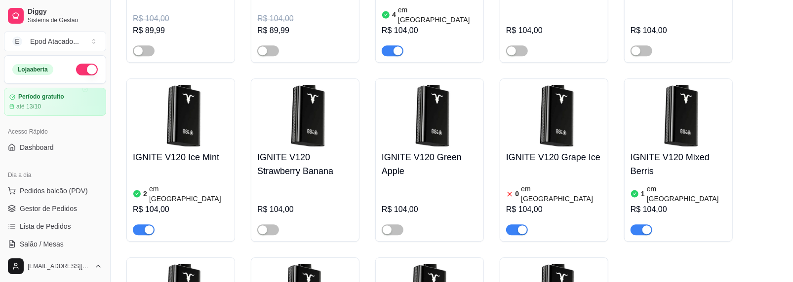
click at [192, 168] on div "2 em estoque R$ 104,00" at bounding box center [181, 201] width 96 height 67
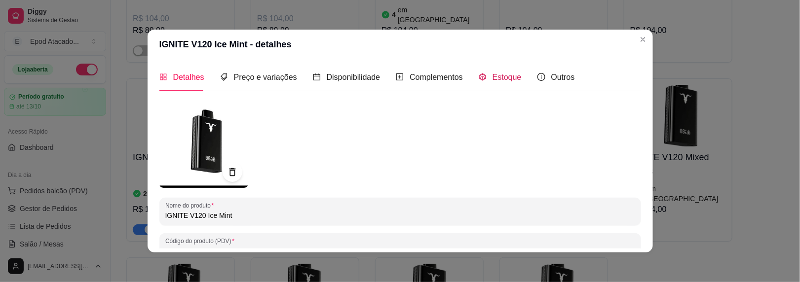
click at [495, 77] on span "Estoque" at bounding box center [507, 77] width 29 height 8
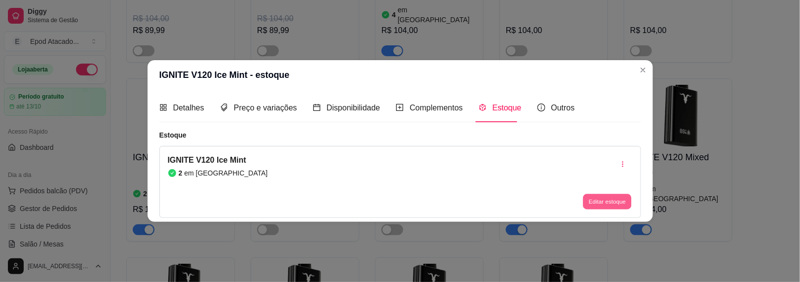
click at [606, 197] on button "Editar estoque" at bounding box center [608, 201] width 48 height 15
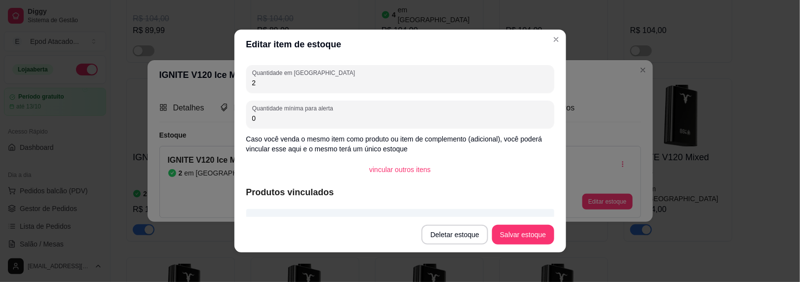
drag, startPoint x: 277, startPoint y: 83, endPoint x: 173, endPoint y: 89, distance: 104.3
click at [173, 89] on div "Editar item de estoque Quantidade em estoque 2 Quantidade mínima para alerta 0 …" at bounding box center [400, 141] width 800 height 282
type input "14"
click at [535, 239] on button "Salvar estoque" at bounding box center [523, 235] width 62 height 20
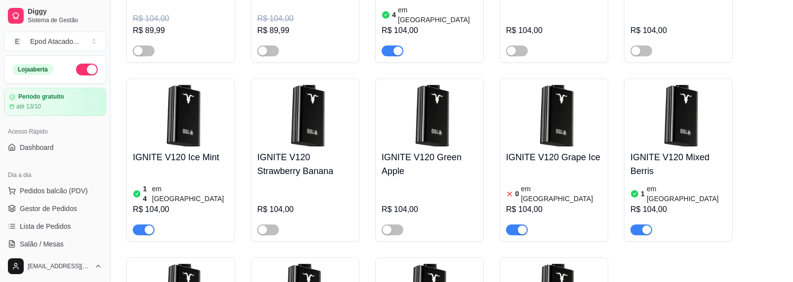
scroll to position [1728, 0]
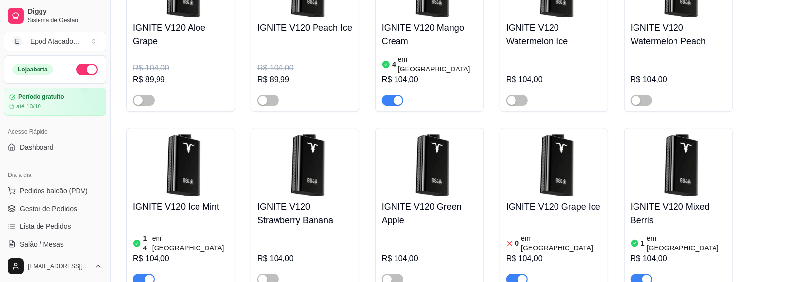
click at [561, 218] on div "0 em estoque R$ 104,00" at bounding box center [554, 251] width 96 height 67
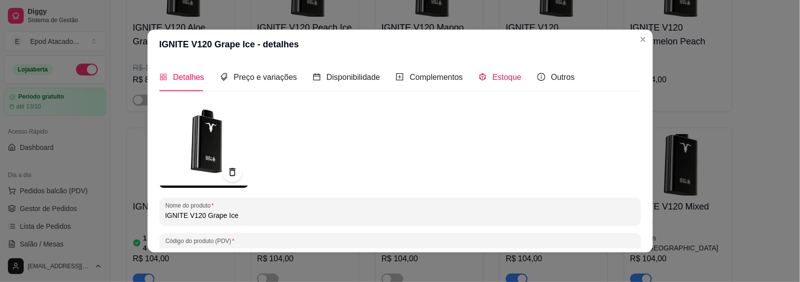
click at [493, 79] on span "Estoque" at bounding box center [507, 77] width 29 height 8
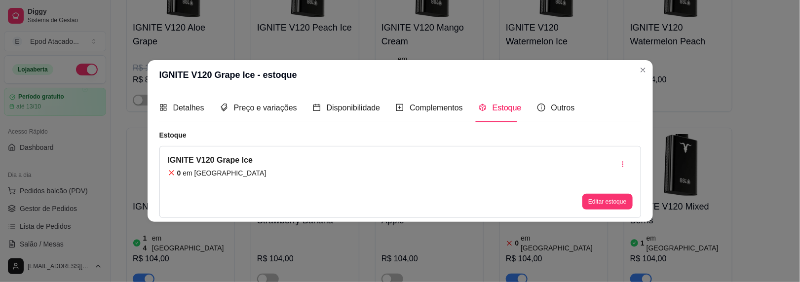
click at [602, 202] on button "Editar estoque" at bounding box center [608, 202] width 50 height 16
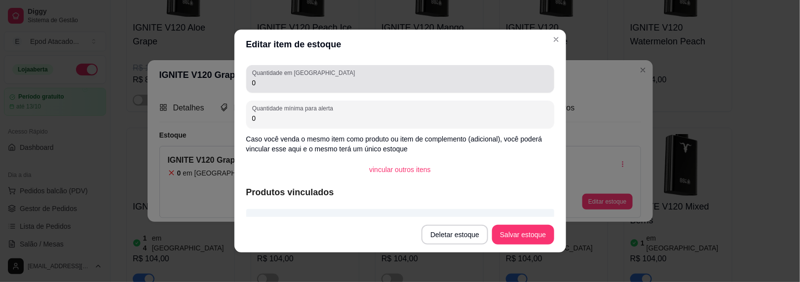
drag, startPoint x: 255, startPoint y: 84, endPoint x: 215, endPoint y: 85, distance: 39.5
click at [216, 85] on div "Editar item de estoque Quantidade em estoque 0 Quantidade mínima para alerta 0 …" at bounding box center [400, 141] width 800 height 282
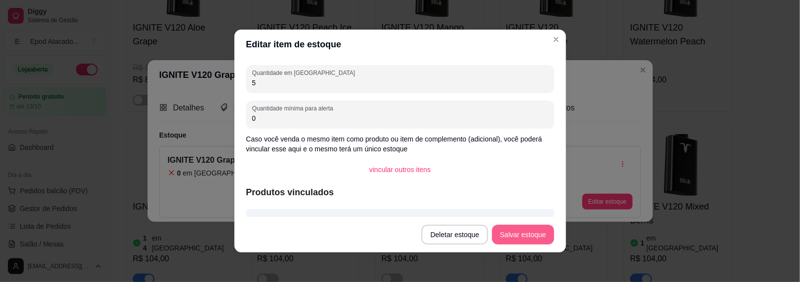
type input "5"
click at [513, 233] on button "Salvar estoque" at bounding box center [523, 235] width 62 height 20
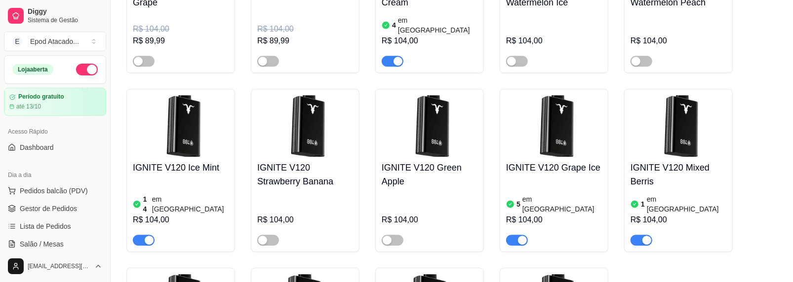
scroll to position [1876, 0]
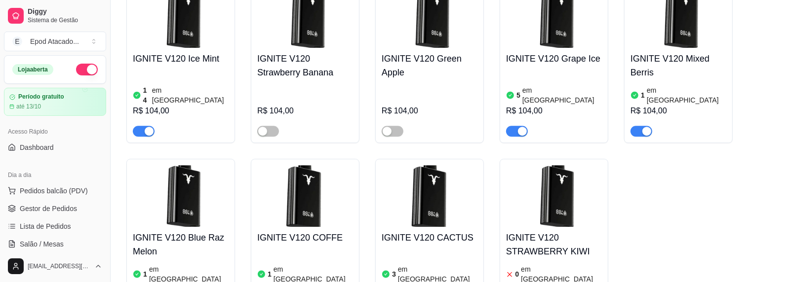
click at [563, 165] on img at bounding box center [554, 196] width 96 height 62
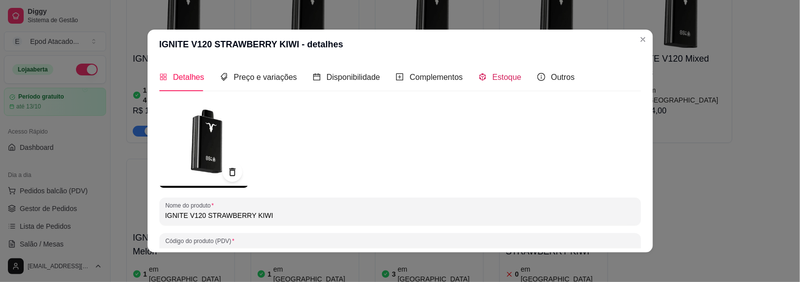
click at [493, 74] on span "Estoque" at bounding box center [507, 77] width 29 height 8
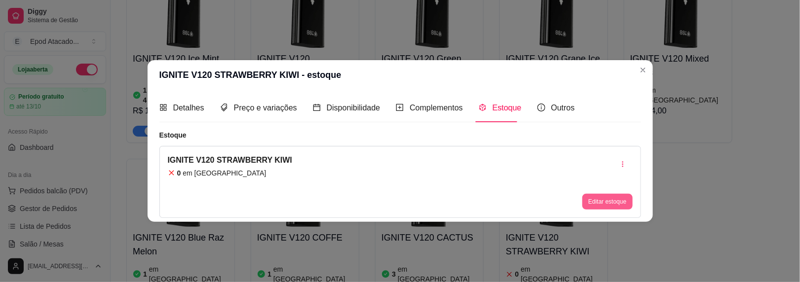
click at [598, 203] on button "Editar estoque" at bounding box center [608, 202] width 50 height 16
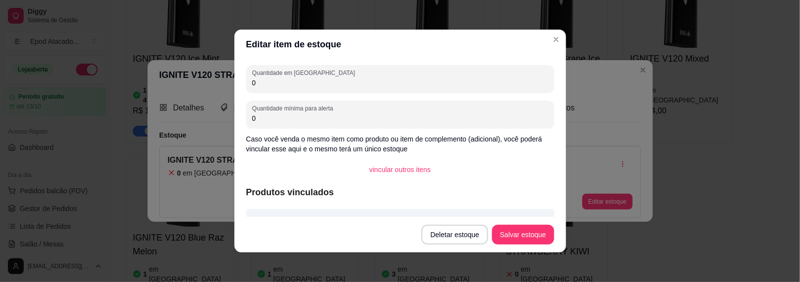
drag, startPoint x: 261, startPoint y: 86, endPoint x: 184, endPoint y: 86, distance: 76.5
click at [184, 86] on div "Editar item de estoque Quantidade em estoque 0 Quantidade mínima para alerta 0 …" at bounding box center [400, 141] width 800 height 282
type input "2"
click at [515, 224] on footer "Deletar estoque Salvar estoque" at bounding box center [401, 235] width 332 height 36
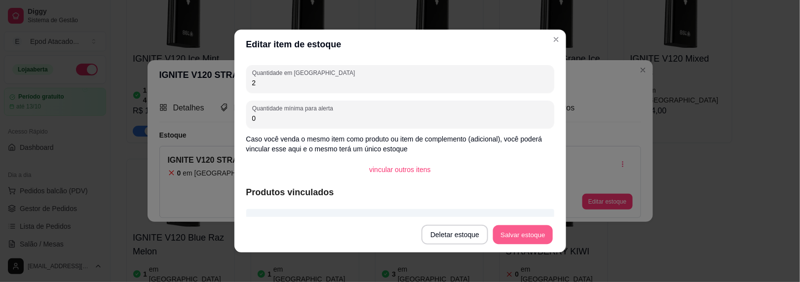
click at [513, 227] on button "Salvar estoque" at bounding box center [523, 235] width 60 height 19
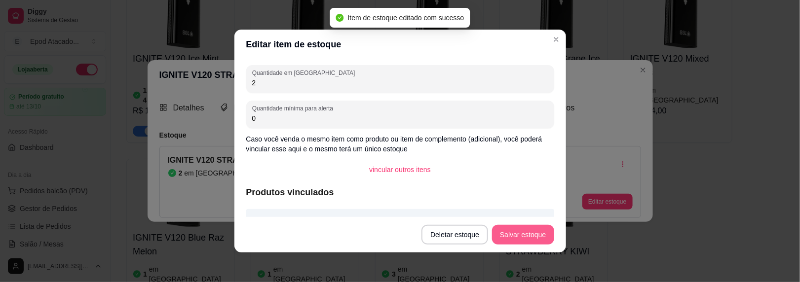
click at [506, 234] on button "Salvar estoque" at bounding box center [523, 235] width 62 height 20
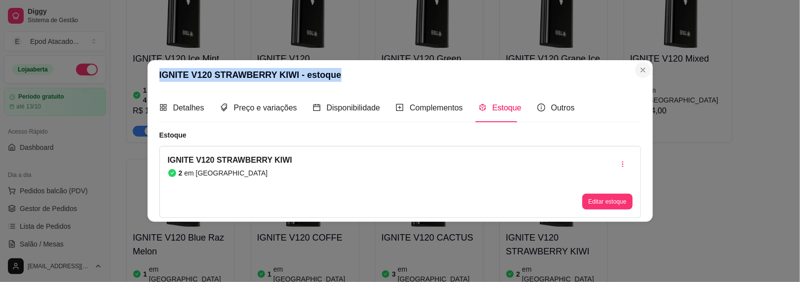
drag, startPoint x: 629, startPoint y: 67, endPoint x: 640, endPoint y: 69, distance: 11.0
click at [640, 69] on section "IGNITE V120 STRAWBERRY KIWI - estoque Detalhes Preço e variações Disponibilidad…" at bounding box center [401, 140] width 506 height 161
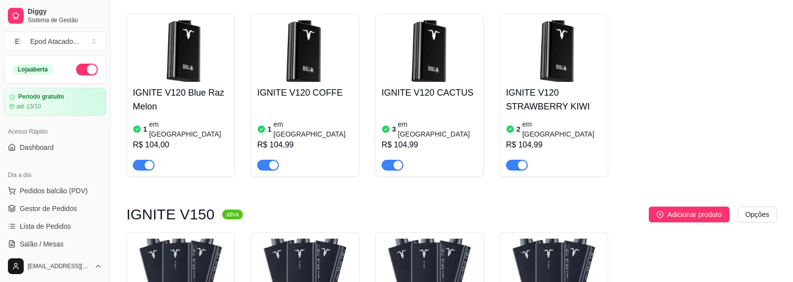
scroll to position [2024, 0]
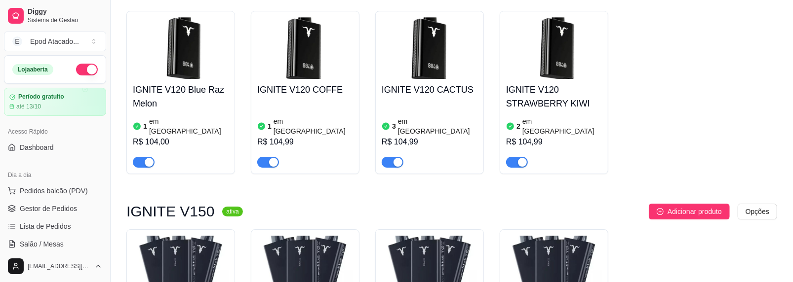
click at [188, 236] on img at bounding box center [181, 267] width 96 height 62
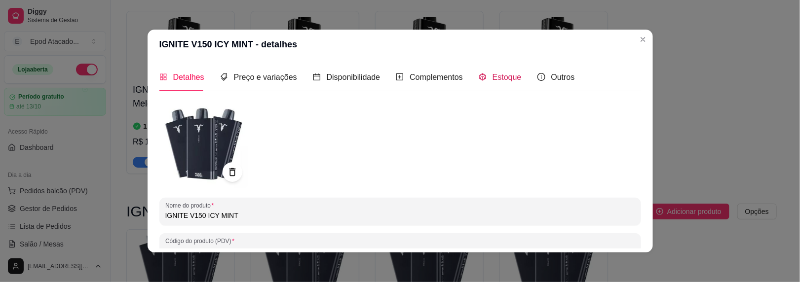
click at [493, 75] on span "Estoque" at bounding box center [507, 77] width 29 height 8
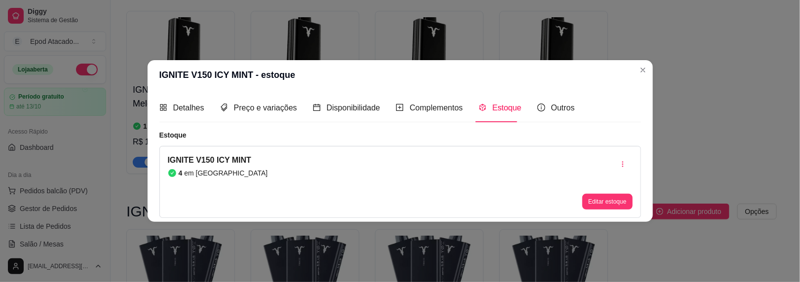
click at [617, 204] on button "Editar estoque" at bounding box center [608, 202] width 50 height 16
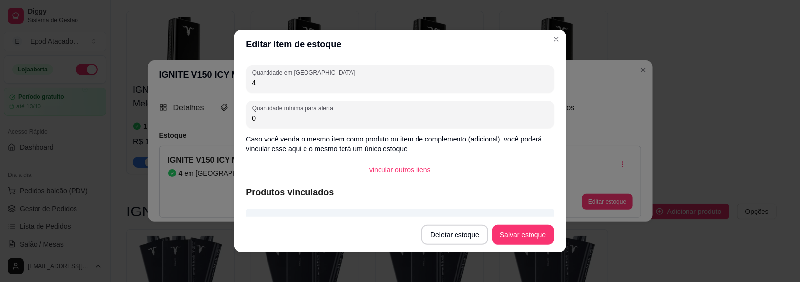
drag, startPoint x: 265, startPoint y: 84, endPoint x: 172, endPoint y: 83, distance: 93.3
click at [172, 83] on div "Editar item de estoque Quantidade em estoque 4 Quantidade mínima para alerta 0 …" at bounding box center [400, 141] width 800 height 282
type input "9"
click at [521, 227] on button "Salvar estoque" at bounding box center [523, 235] width 62 height 20
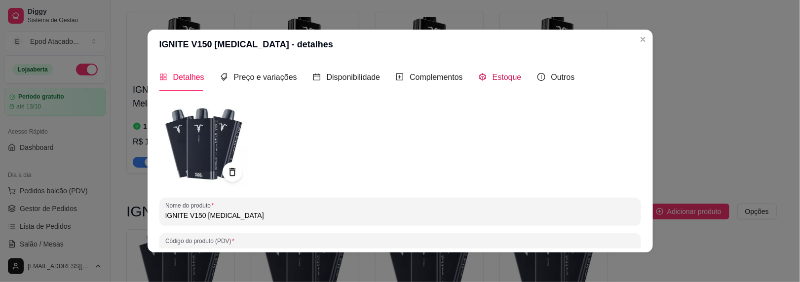
click at [493, 78] on span "Estoque" at bounding box center [507, 77] width 29 height 8
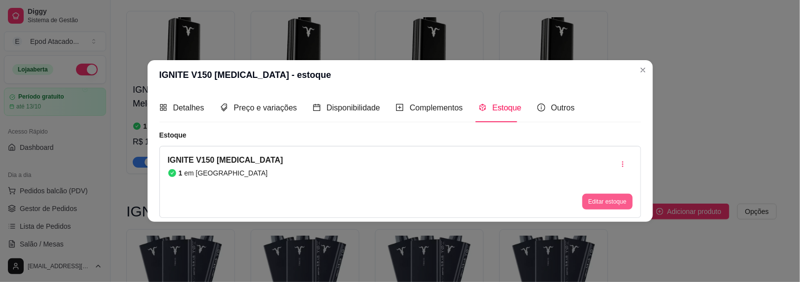
click at [592, 202] on button "Editar estoque" at bounding box center [608, 202] width 50 height 16
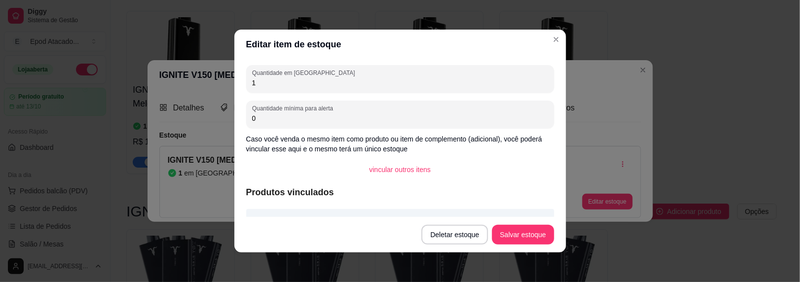
drag, startPoint x: 261, startPoint y: 83, endPoint x: 192, endPoint y: 75, distance: 69.6
click at [193, 75] on div "Editar item de estoque Quantidade em estoque 1 Quantidade mínima para alerta 0 …" at bounding box center [400, 141] width 800 height 282
type input "6"
click at [513, 236] on button "Salvar estoque" at bounding box center [523, 235] width 62 height 20
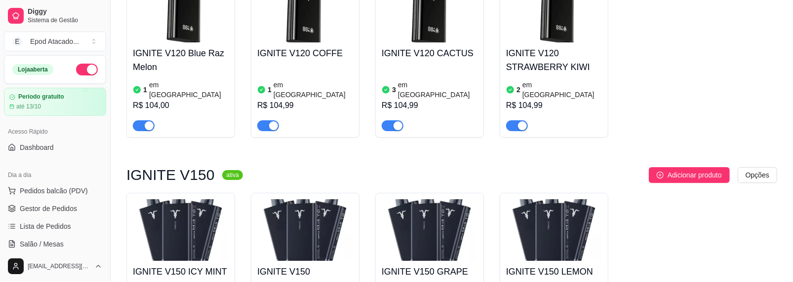
scroll to position [2073, 0]
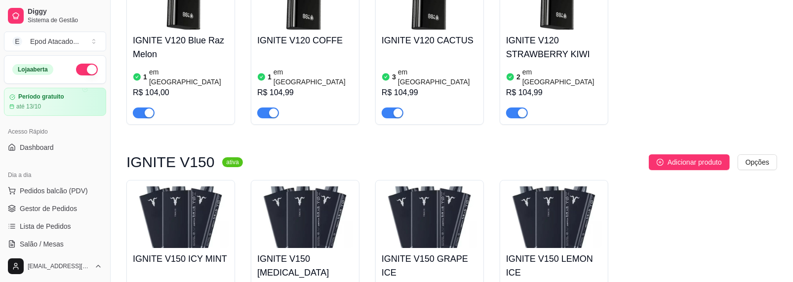
click at [447, 187] on img at bounding box center [430, 218] width 96 height 62
click at [428, 187] on img at bounding box center [430, 218] width 96 height 62
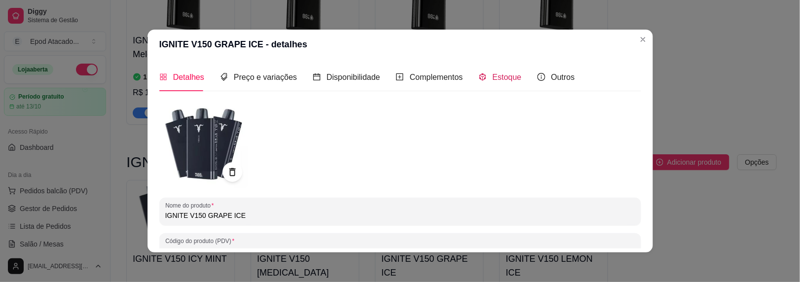
click at [493, 73] on span "Estoque" at bounding box center [507, 77] width 29 height 8
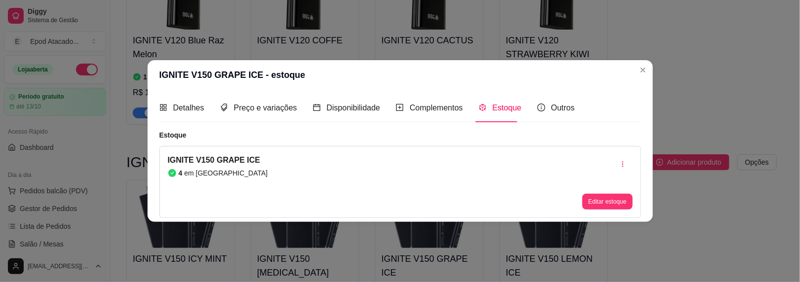
click at [595, 199] on button "Editar estoque" at bounding box center [608, 202] width 50 height 16
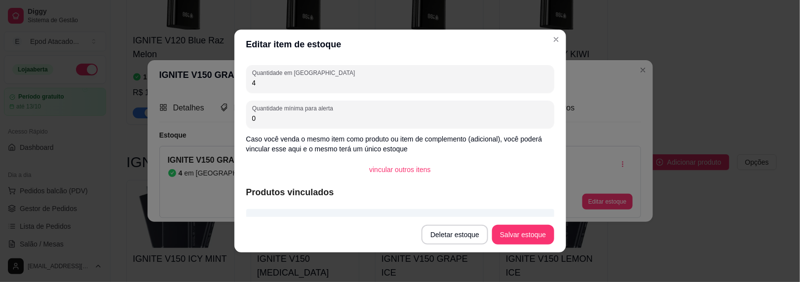
drag, startPoint x: 254, startPoint y: 79, endPoint x: 226, endPoint y: 79, distance: 28.1
click at [226, 79] on div "Editar item de estoque Quantidade em estoque 4 Quantidade mínima para alerta 0 …" at bounding box center [400, 141] width 800 height 282
type input "9"
click at [511, 227] on button "Salvar estoque" at bounding box center [523, 235] width 62 height 20
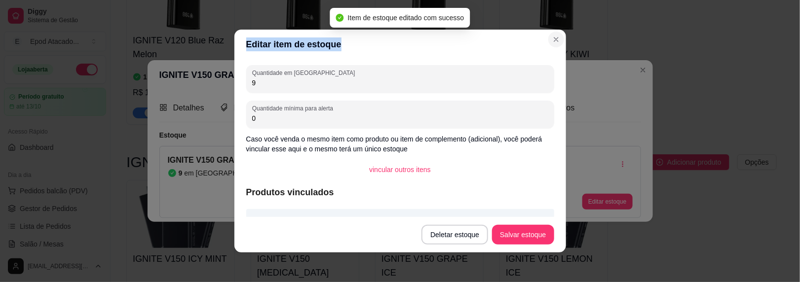
click at [545, 38] on section "Editar item de estoque Quantidade em estoque 9 Quantidade mínima para alerta 0 …" at bounding box center [401, 141] width 332 height 223
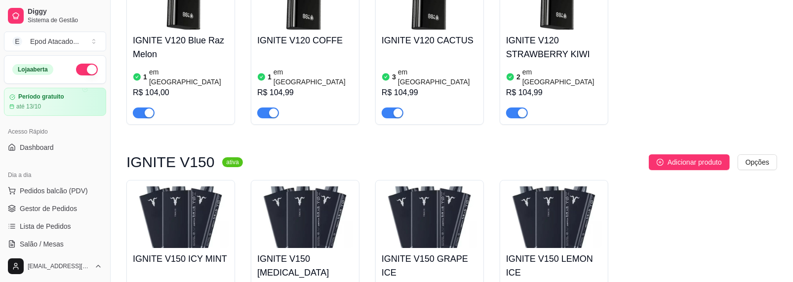
click at [528, 187] on img at bounding box center [554, 218] width 96 height 62
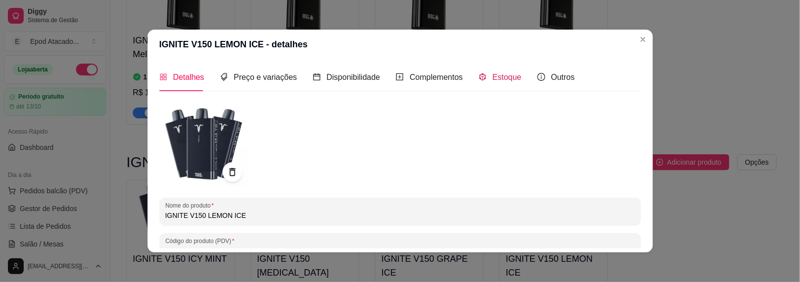
click at [506, 75] on span "Estoque" at bounding box center [507, 77] width 29 height 8
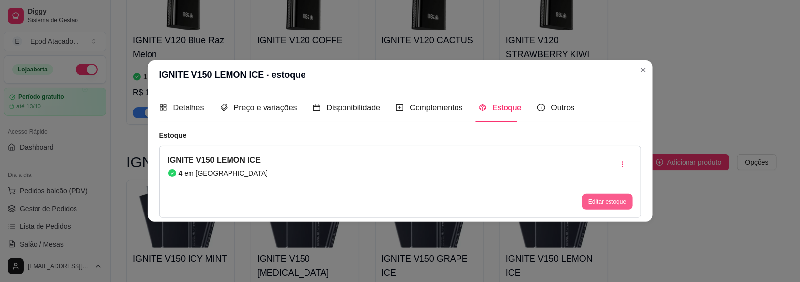
click at [601, 197] on button "Editar estoque" at bounding box center [608, 202] width 50 height 16
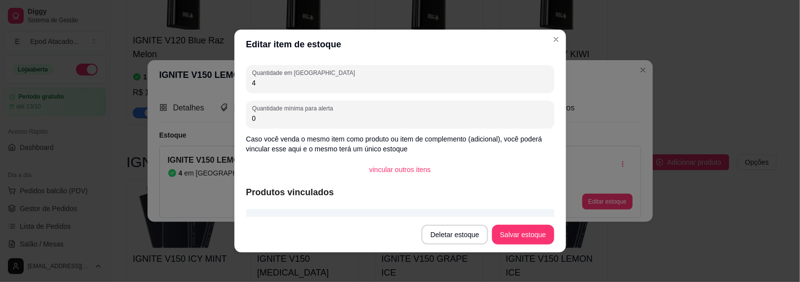
drag, startPoint x: 258, startPoint y: 88, endPoint x: 174, endPoint y: 86, distance: 83.9
click at [174, 86] on div "Editar item de estoque Quantidade em estoque 4 Quantidade mínima para alerta 0 …" at bounding box center [400, 141] width 800 height 282
drag, startPoint x: 260, startPoint y: 86, endPoint x: 215, endPoint y: 76, distance: 46.2
click at [209, 81] on div "Editar item de estoque Quantidade em estoque 4 Quantidade mínima para alerta 0 …" at bounding box center [400, 141] width 800 height 282
type input "9"
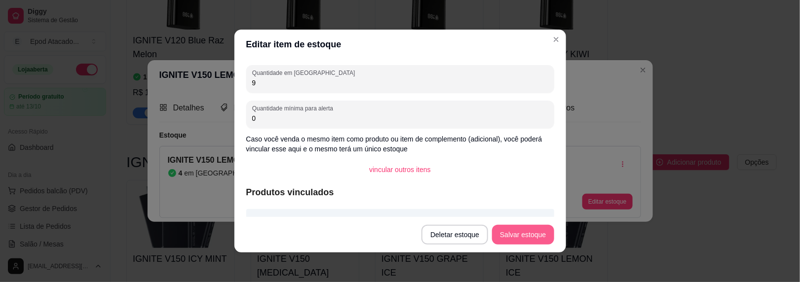
click at [532, 237] on button "Salvar estoque" at bounding box center [523, 235] width 62 height 20
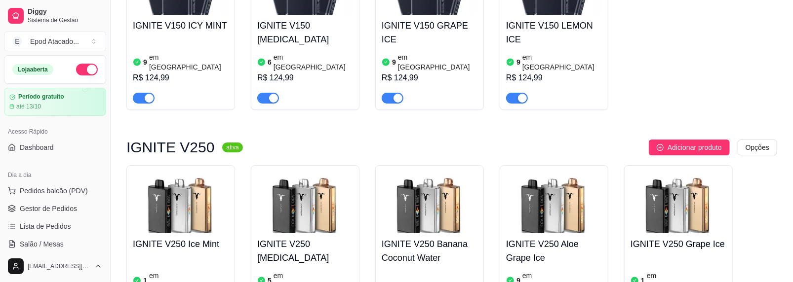
scroll to position [2320, 0]
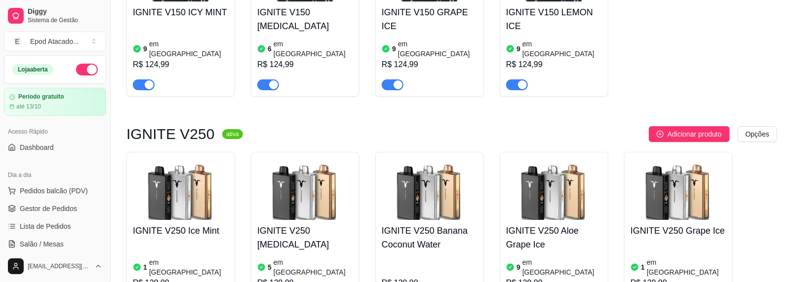
click at [164, 158] on img at bounding box center [181, 189] width 96 height 62
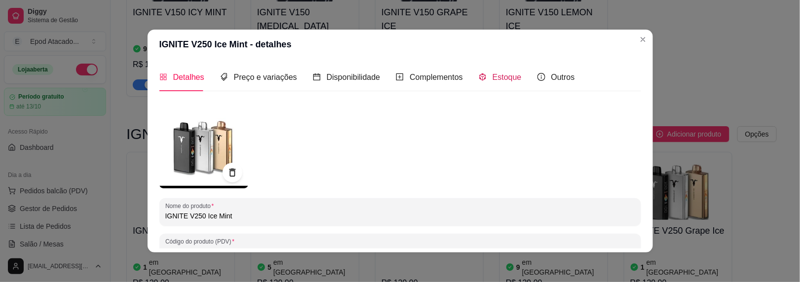
click at [493, 77] on span "Estoque" at bounding box center [507, 77] width 29 height 8
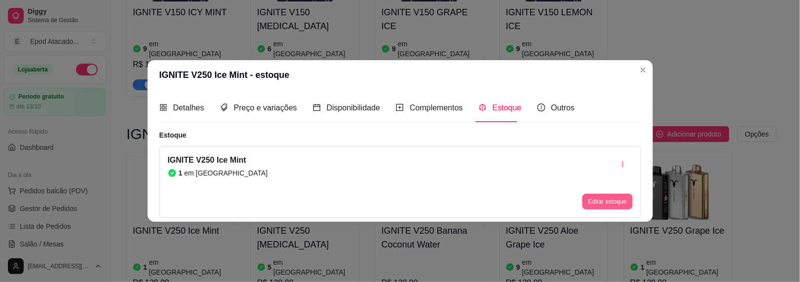
click at [592, 202] on button "Editar estoque" at bounding box center [608, 202] width 50 height 16
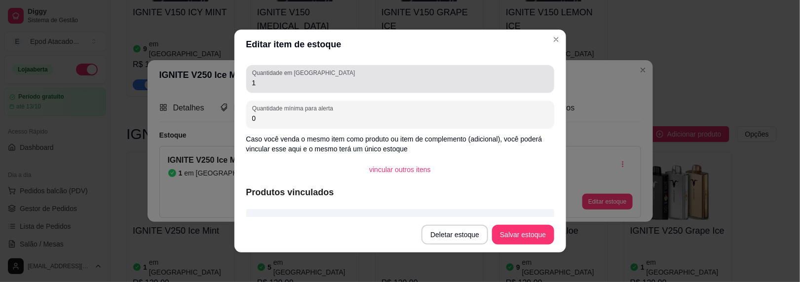
drag, startPoint x: 273, startPoint y: 83, endPoint x: 163, endPoint y: 79, distance: 109.7
click at [163, 79] on div "Editar item de estoque Quantidade em estoque 1 Quantidade mínima para alerta 0 …" at bounding box center [400, 141] width 800 height 282
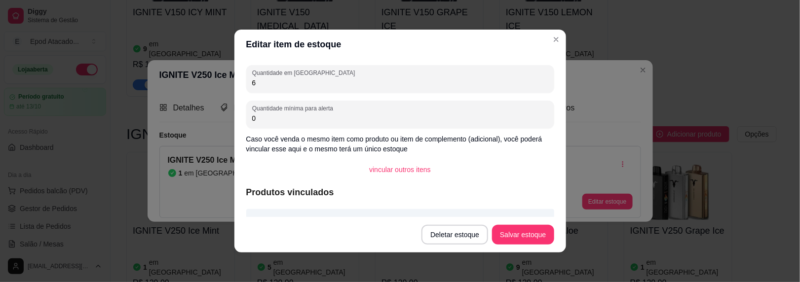
type input "6"
click at [508, 227] on button "Salvar estoque" at bounding box center [523, 235] width 62 height 20
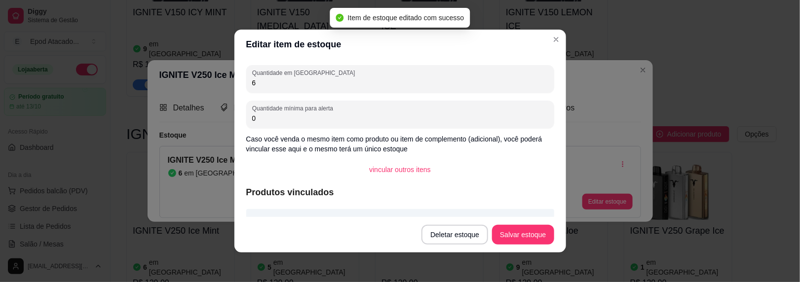
click at [544, 39] on header "Editar item de estoque" at bounding box center [401, 45] width 332 height 30
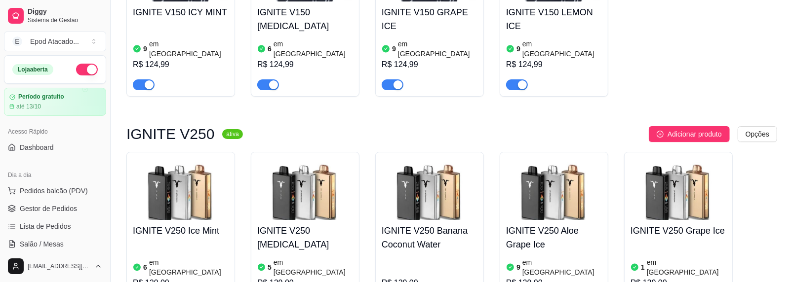
click at [352, 158] on img at bounding box center [305, 189] width 96 height 62
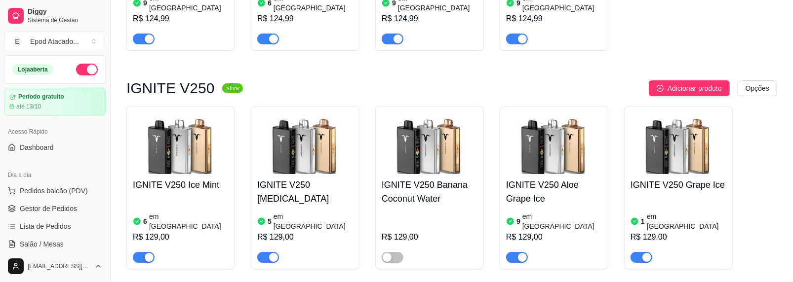
scroll to position [2468, 0]
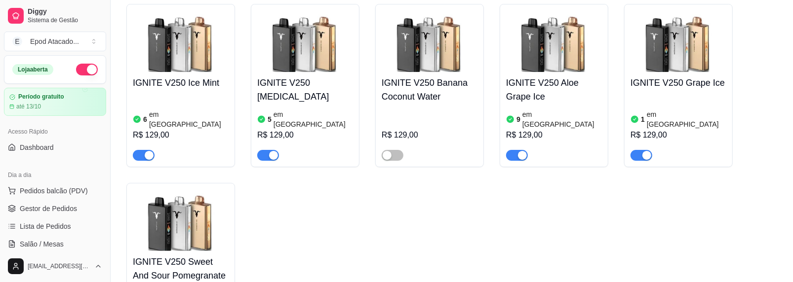
click at [213, 190] on img at bounding box center [181, 221] width 96 height 62
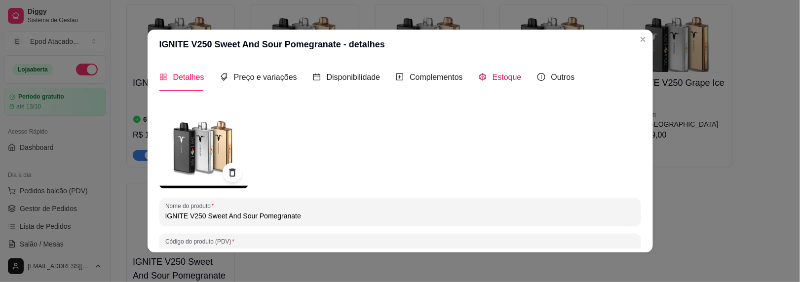
click at [496, 81] on span "Estoque" at bounding box center [507, 77] width 29 height 8
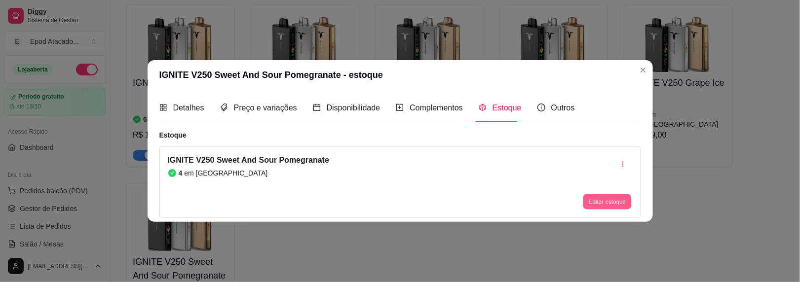
click at [591, 196] on button "Editar estoque" at bounding box center [608, 201] width 48 height 15
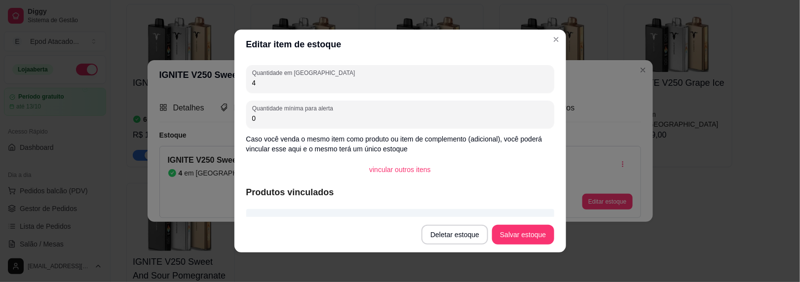
drag, startPoint x: 263, startPoint y: 82, endPoint x: 139, endPoint y: 55, distance: 127.3
click at [138, 55] on div "Editar item de estoque Quantidade em estoque 4 Quantidade mínima para alerta 0 …" at bounding box center [400, 141] width 800 height 282
type input "9"
click at [519, 233] on button "Salvar estoque" at bounding box center [523, 235] width 60 height 19
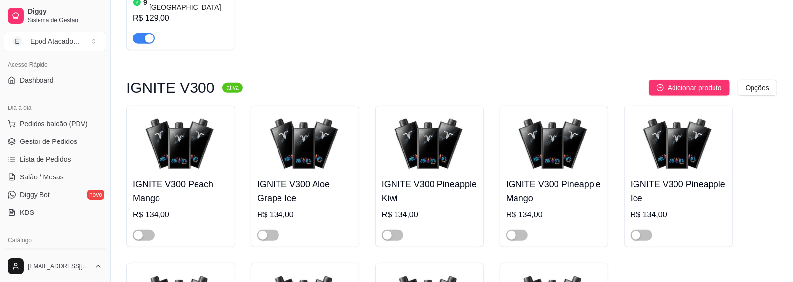
scroll to position [148, 0]
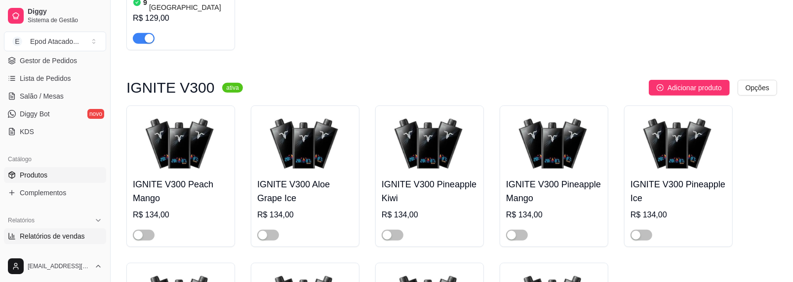
click at [47, 237] on span "Relatórios de vendas" at bounding box center [52, 237] width 65 height 10
select select "ALL"
select select "0"
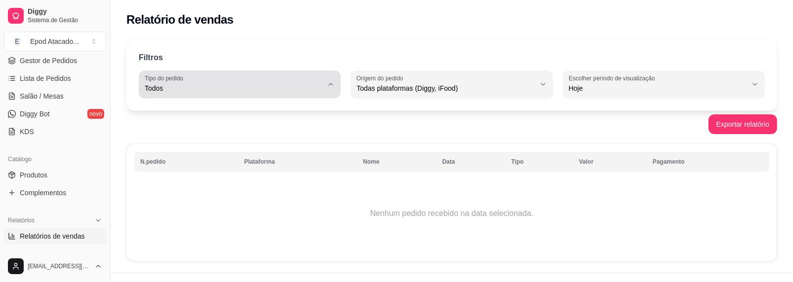
click at [258, 95] on button "Tipo do pedido Todos" at bounding box center [240, 85] width 202 height 28
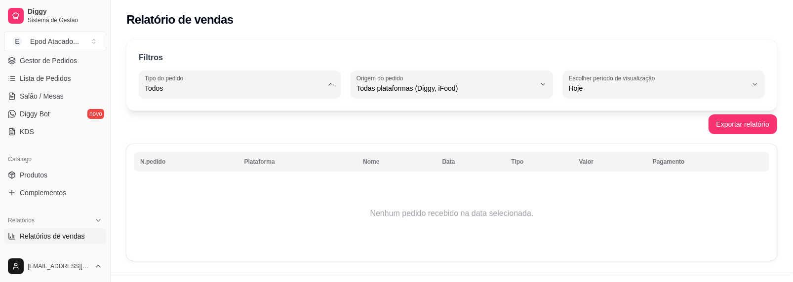
click at [338, 16] on div "Relatório de vendas" at bounding box center [451, 20] width 651 height 16
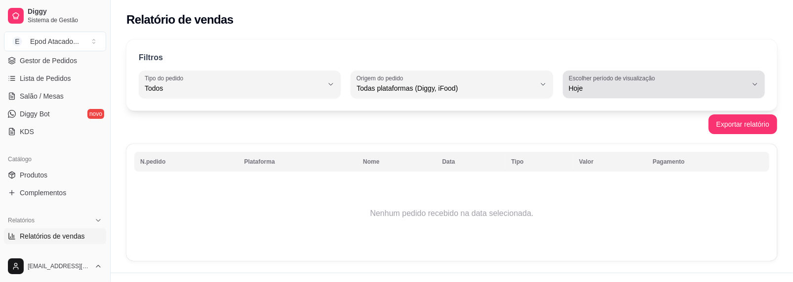
click at [640, 85] on span "Hoje" at bounding box center [658, 88] width 178 height 10
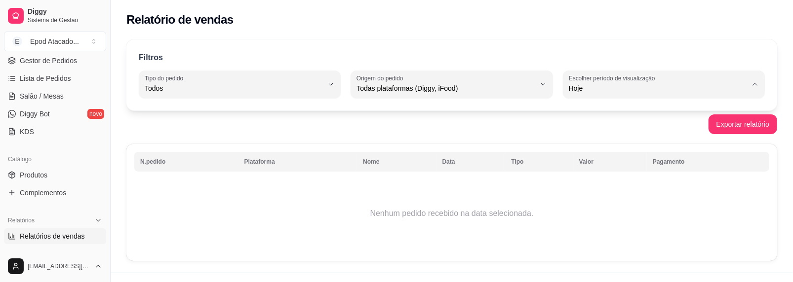
click at [605, 130] on span "Ontem" at bounding box center [659, 127] width 169 height 9
type input "1"
select select "1"
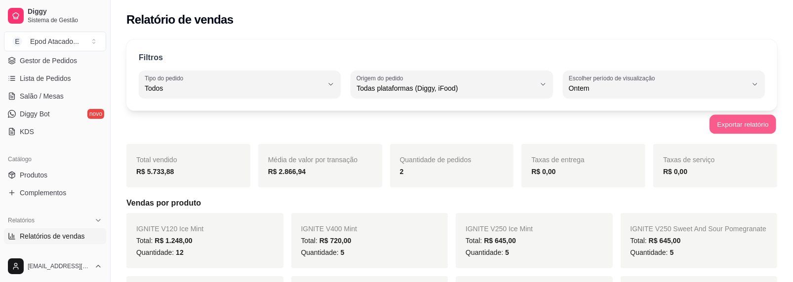
click at [724, 128] on button "Exportar relatório" at bounding box center [742, 124] width 67 height 19
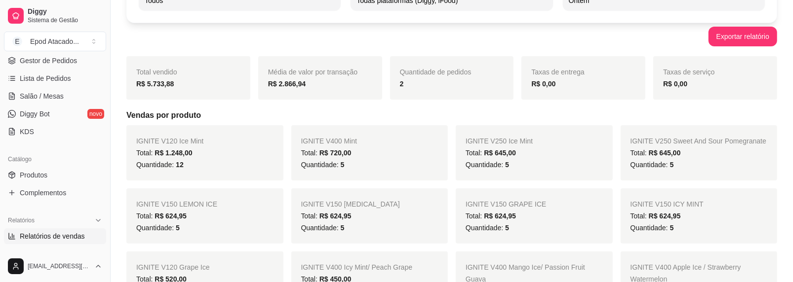
scroll to position [197, 0]
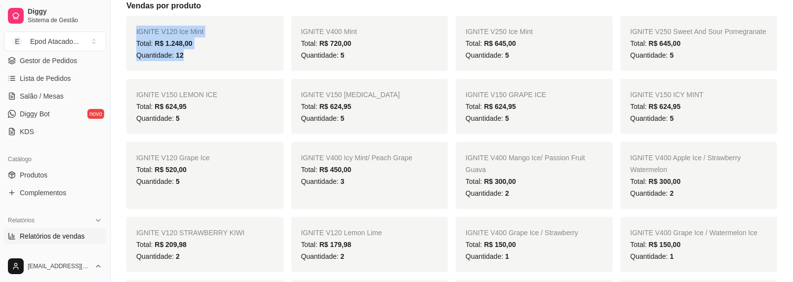
drag, startPoint x: 186, startPoint y: 58, endPoint x: 137, endPoint y: 30, distance: 56.2
click at [137, 30] on div "IGNITE V120 Ice Mint Total: R$ 1.248,00 Quantidade: 12" at bounding box center [204, 43] width 157 height 55
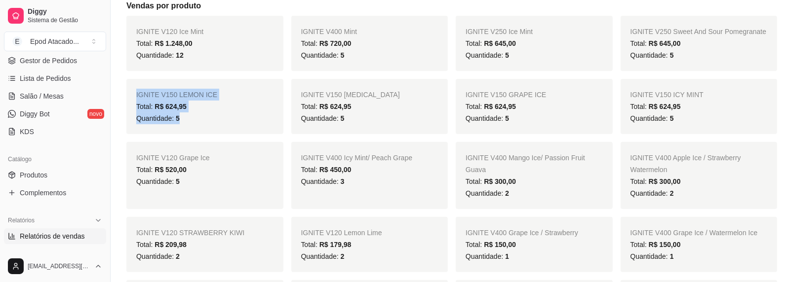
drag, startPoint x: 180, startPoint y: 125, endPoint x: 132, endPoint y: 99, distance: 54.8
click at [132, 99] on div "IGNITE V150 LEMON ICE Total: R$ 624,95 Quantidade: 5" at bounding box center [204, 106] width 157 height 55
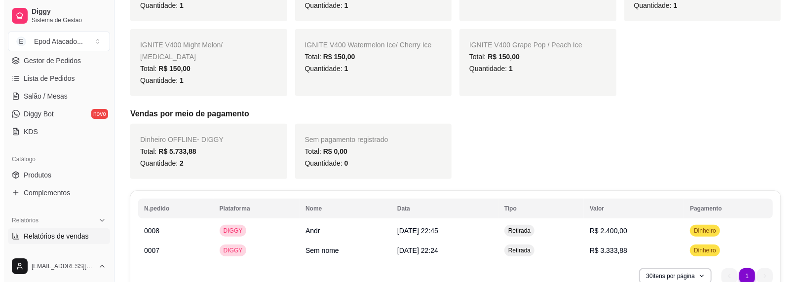
scroll to position [561, 0]
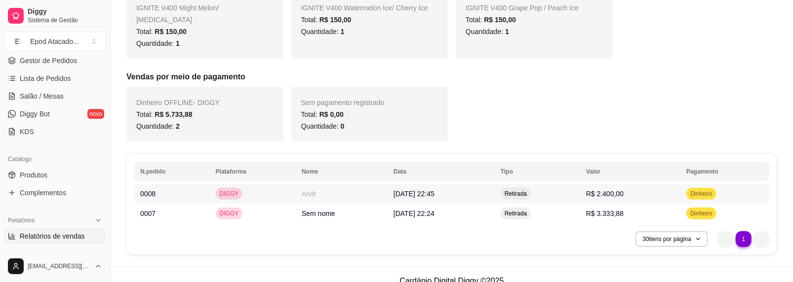
click at [621, 190] on span "R$ 2.400,00" at bounding box center [605, 194] width 38 height 8
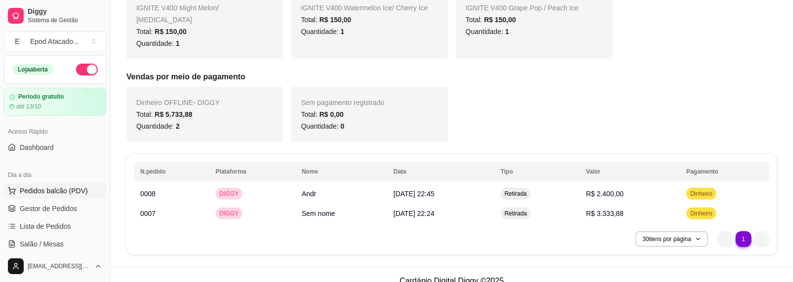
scroll to position [99, 0]
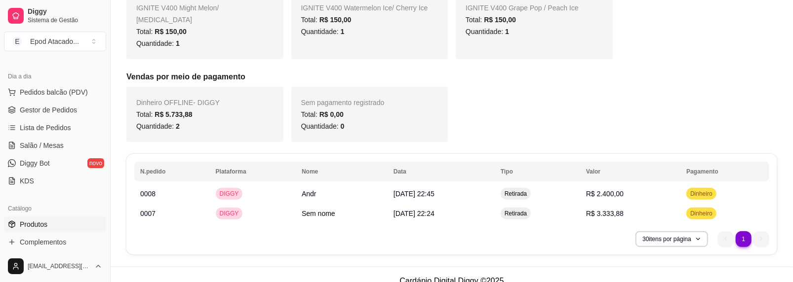
click at [41, 220] on span "Produtos" at bounding box center [34, 225] width 28 height 10
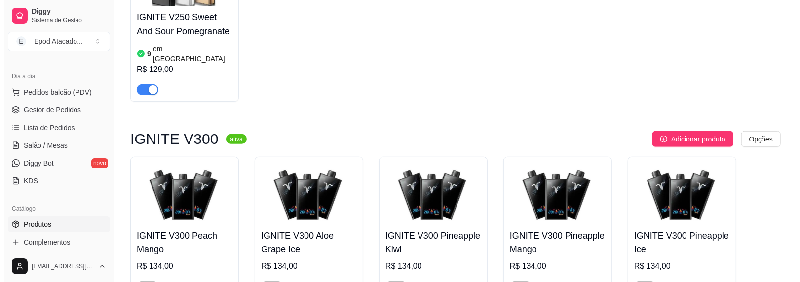
scroll to position [2715, 0]
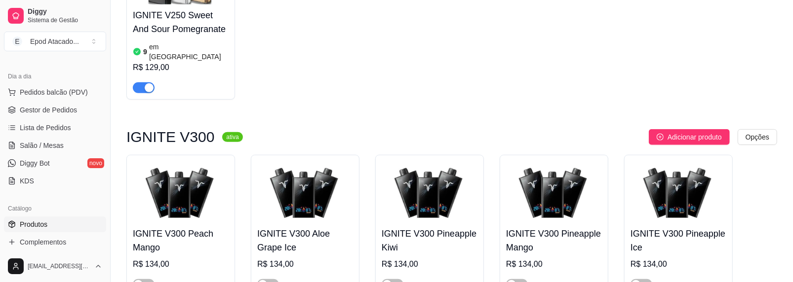
click at [183, 227] on h4 "IGNITE V300 Peach Mango" at bounding box center [181, 241] width 96 height 28
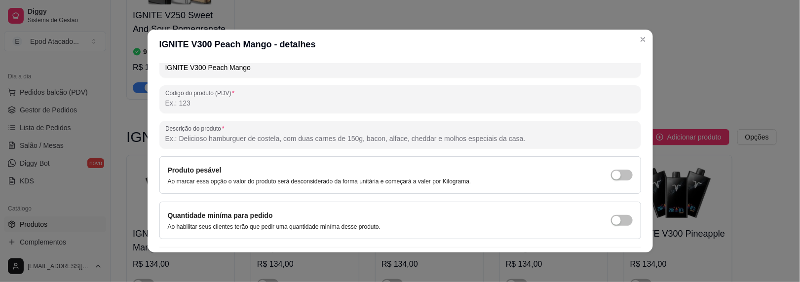
scroll to position [0, 0]
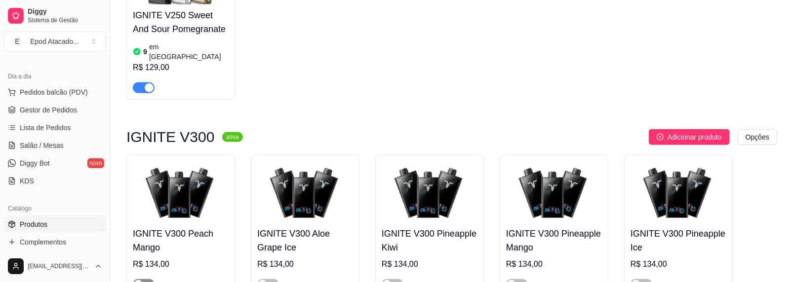
click at [144, 279] on span "button" at bounding box center [144, 284] width 22 height 11
click at [173, 227] on h4 "IGNITE V300 Peach Mango" at bounding box center [181, 241] width 96 height 28
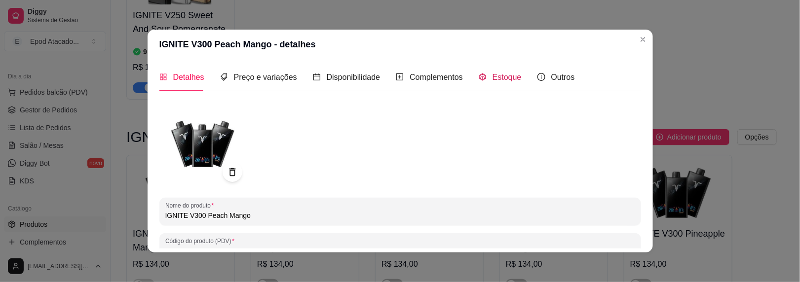
click at [493, 78] on span "Estoque" at bounding box center [507, 77] width 29 height 8
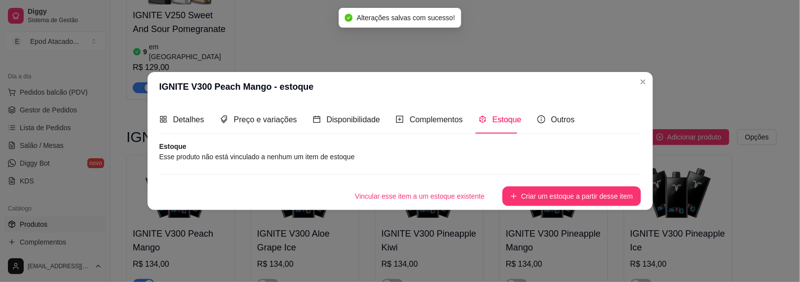
click at [543, 196] on button "Criar um estoque a partir desse item" at bounding box center [572, 197] width 138 height 20
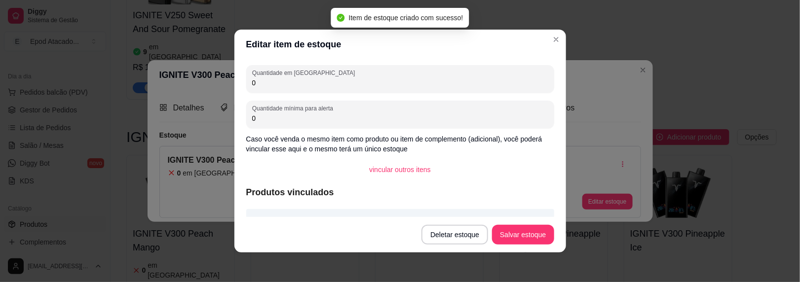
drag, startPoint x: 274, startPoint y: 86, endPoint x: 218, endPoint y: 83, distance: 56.9
click at [218, 83] on div "Editar item de estoque Quantidade em estoque 0 Quantidade mínima para alerta 0 …" at bounding box center [400, 141] width 800 height 282
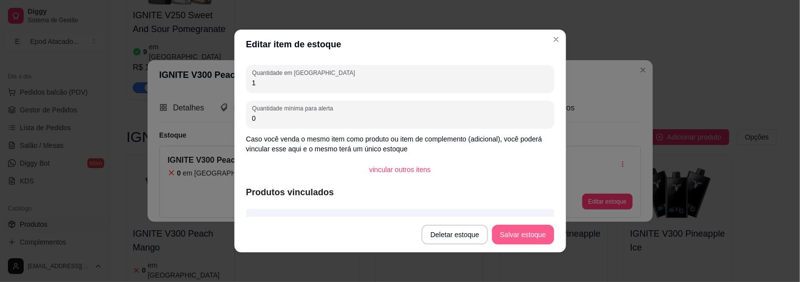
type input "1"
click at [510, 239] on button "Salvar estoque" at bounding box center [523, 235] width 60 height 19
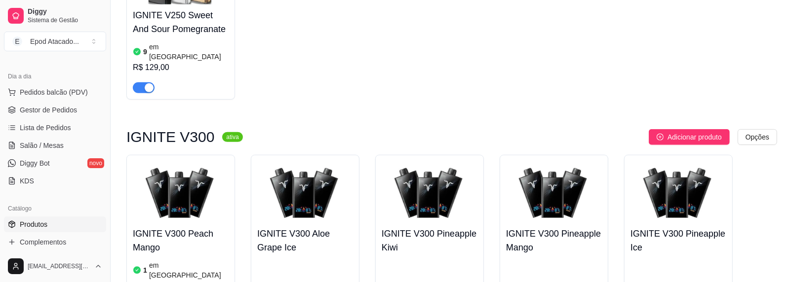
click at [310, 161] on img at bounding box center [305, 192] width 96 height 62
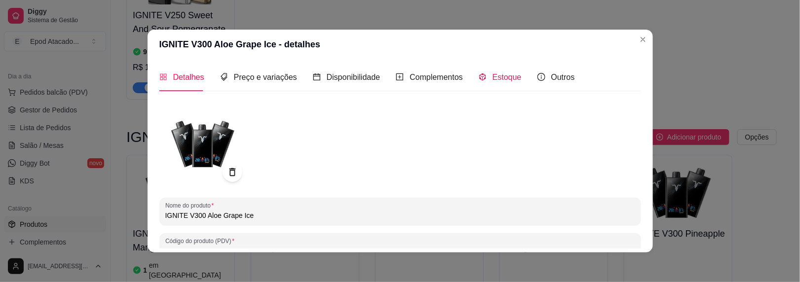
click at [494, 73] on span "Estoque" at bounding box center [507, 77] width 29 height 8
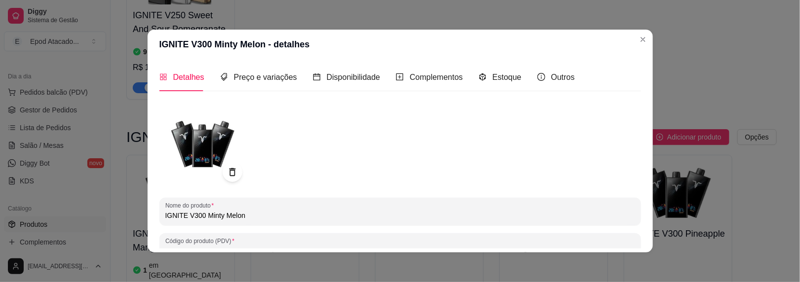
click at [629, 40] on header "IGNITE V300 Minty Melon - detalhes" at bounding box center [401, 45] width 506 height 30
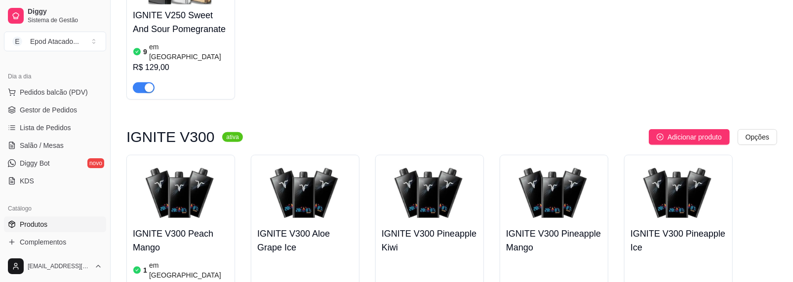
click at [307, 161] on img at bounding box center [305, 192] width 96 height 62
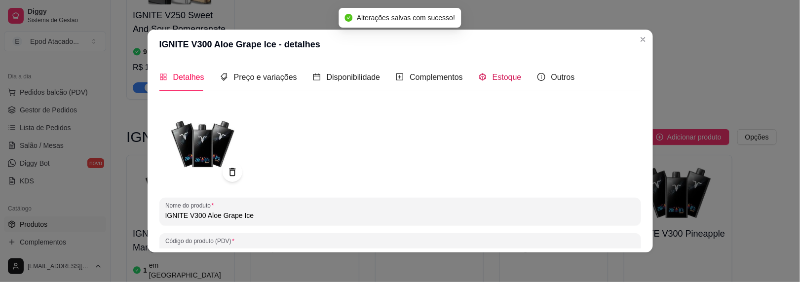
click at [493, 78] on span "Estoque" at bounding box center [507, 77] width 29 height 8
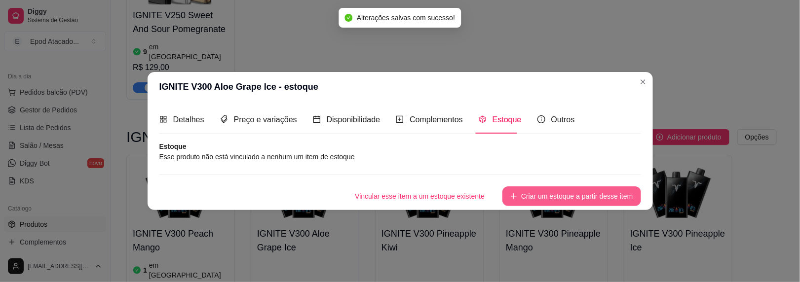
click at [571, 189] on button "Criar um estoque a partir desse item" at bounding box center [572, 197] width 138 height 20
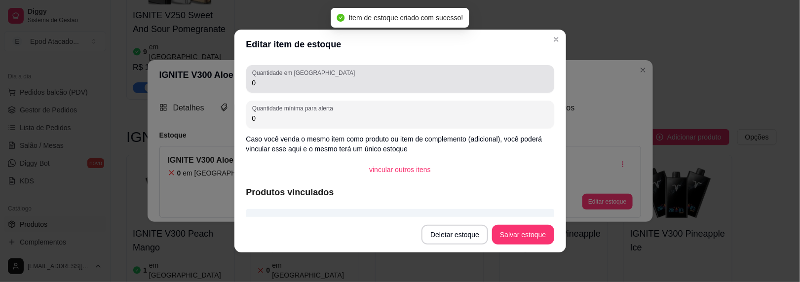
drag, startPoint x: 290, startPoint y: 88, endPoint x: 203, endPoint y: 73, distance: 87.7
click at [202, 70] on div "Editar item de estoque Quantidade em estoque 0 Quantidade mínima para alerta 0 …" at bounding box center [400, 141] width 800 height 282
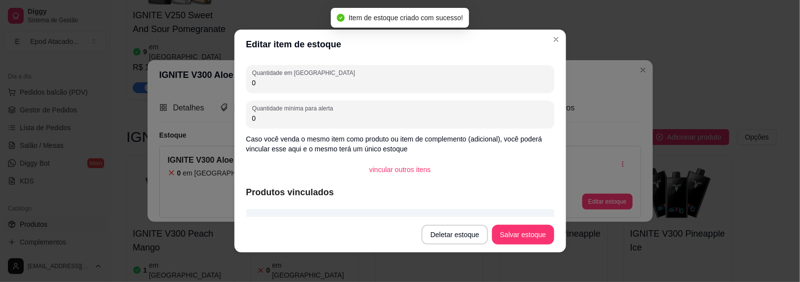
drag, startPoint x: 276, startPoint y: 83, endPoint x: 199, endPoint y: 69, distance: 78.3
click at [199, 69] on div "Editar item de estoque Quantidade em estoque 0 Quantidade mínima para alerta 0 …" at bounding box center [400, 141] width 800 height 282
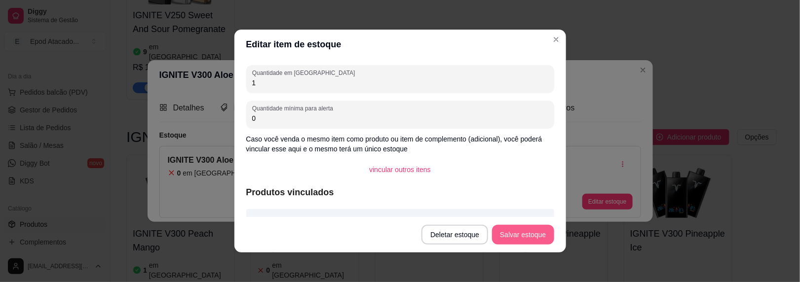
type input "1"
click at [527, 232] on button "Salvar estoque" at bounding box center [523, 235] width 62 height 20
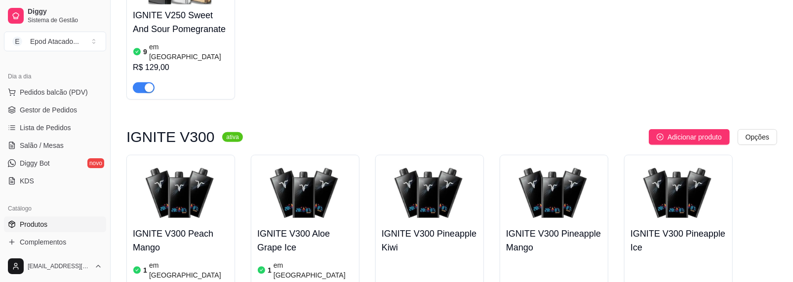
click at [411, 161] on img at bounding box center [430, 192] width 96 height 62
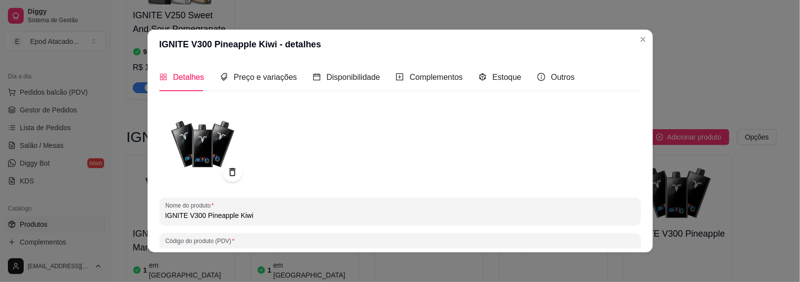
click at [258, 216] on input "IGNITE V300 Pineapple Kiwi" at bounding box center [400, 216] width 470 height 10
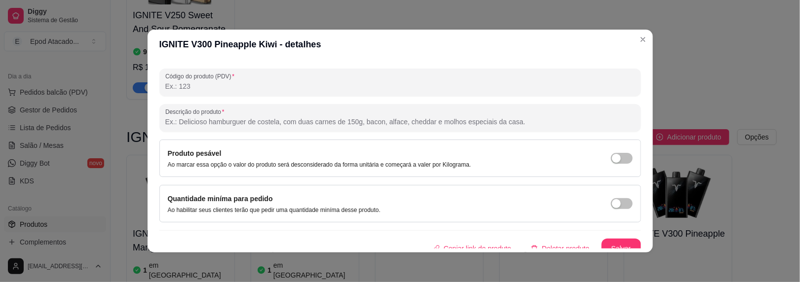
scroll to position [173, 0]
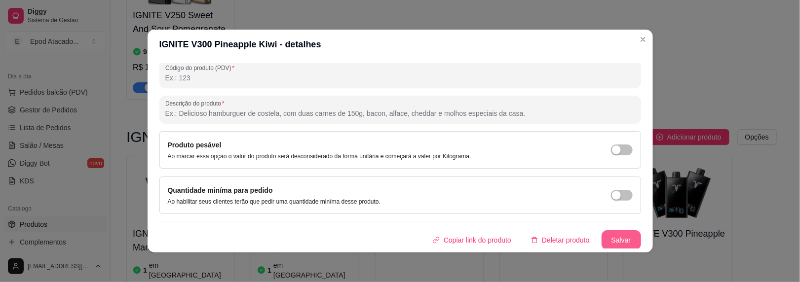
type input "IGNITE V300 Pineapple Kiwi Dragon Fruit"
click at [608, 234] on button "Salvar" at bounding box center [621, 241] width 39 height 20
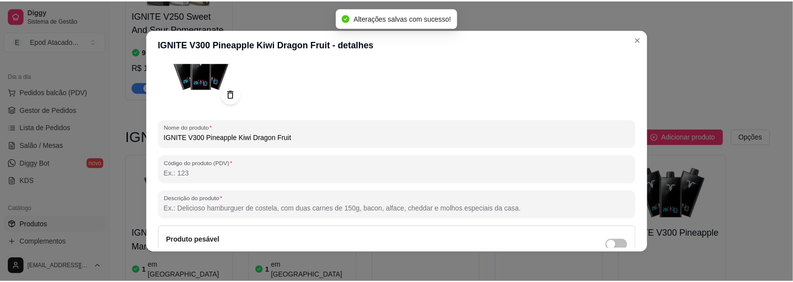
scroll to position [0, 0]
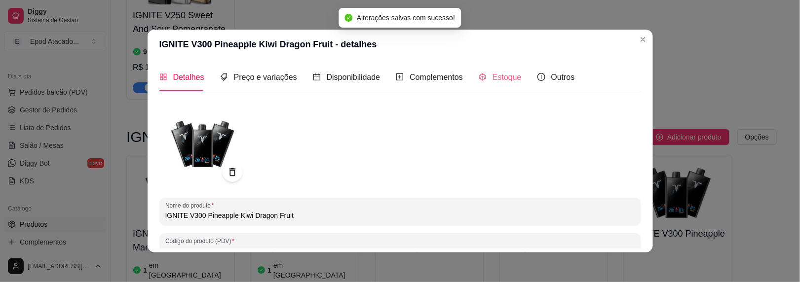
click at [489, 86] on div "Estoque" at bounding box center [500, 77] width 43 height 28
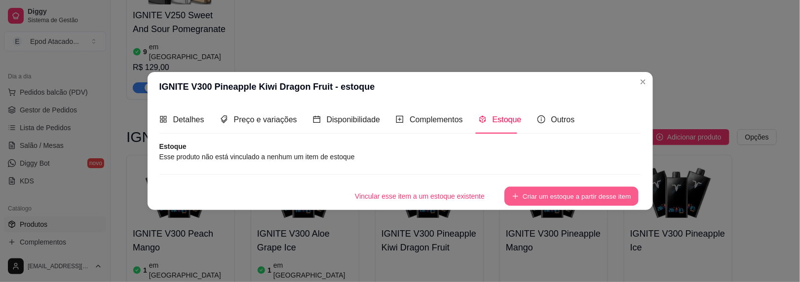
click at [528, 196] on button "Criar um estoque a partir desse item" at bounding box center [572, 196] width 134 height 19
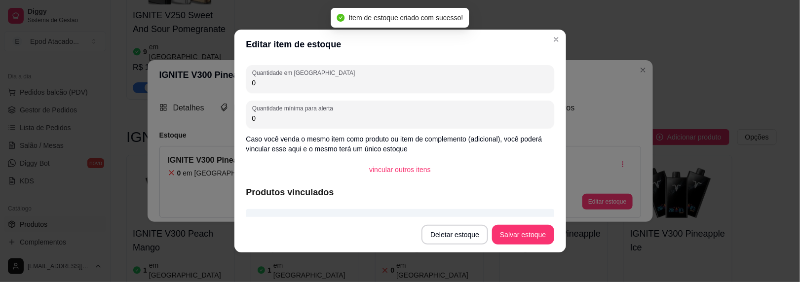
drag, startPoint x: 268, startPoint y: 87, endPoint x: 162, endPoint y: 63, distance: 108.3
click at [162, 63] on div "Editar item de estoque Quantidade em estoque 0 Quantidade mínima para alerta 0 …" at bounding box center [400, 141] width 800 height 282
type input "1"
click at [498, 231] on button "Salvar estoque" at bounding box center [523, 235] width 60 height 19
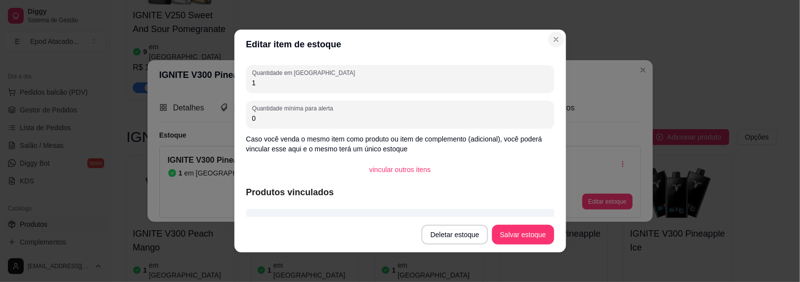
drag, startPoint x: 534, startPoint y: 45, endPoint x: 558, endPoint y: 34, distance: 26.9
click at [537, 46] on header "Editar item de estoque" at bounding box center [401, 45] width 332 height 30
click at [559, 32] on header "Editar item de estoque" at bounding box center [401, 45] width 332 height 30
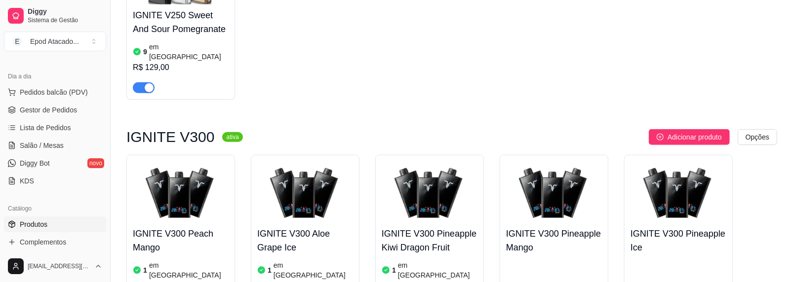
click at [540, 223] on div "IGNITE V300 Pineapple Mango R$ 134,00" at bounding box center [554, 267] width 96 height 89
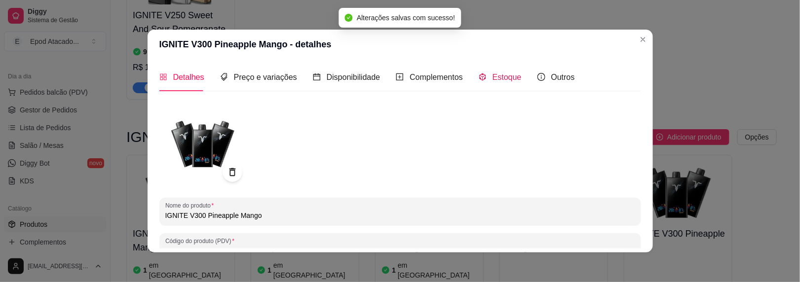
click at [505, 76] on span "Estoque" at bounding box center [507, 77] width 29 height 8
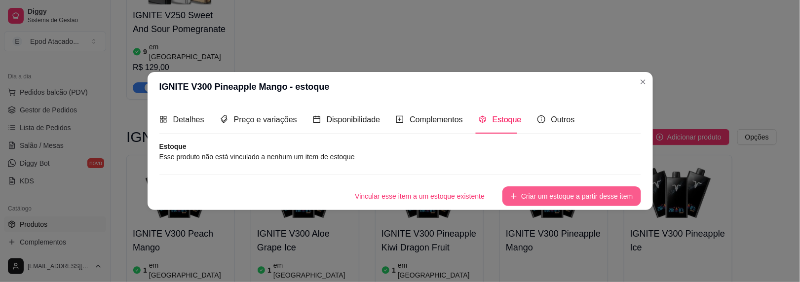
click at [593, 194] on button "Criar um estoque a partir desse item" at bounding box center [572, 197] width 138 height 20
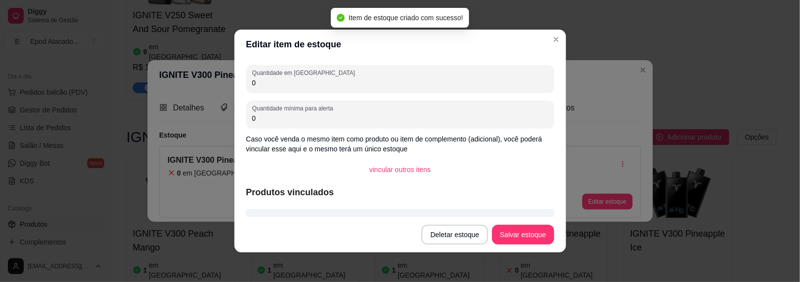
drag, startPoint x: 257, startPoint y: 79, endPoint x: 212, endPoint y: 78, distance: 45.0
click at [212, 78] on div "Editar item de estoque Quantidade em estoque 0 Quantidade mínima para alerta 0 …" at bounding box center [400, 141] width 800 height 282
type input "1"
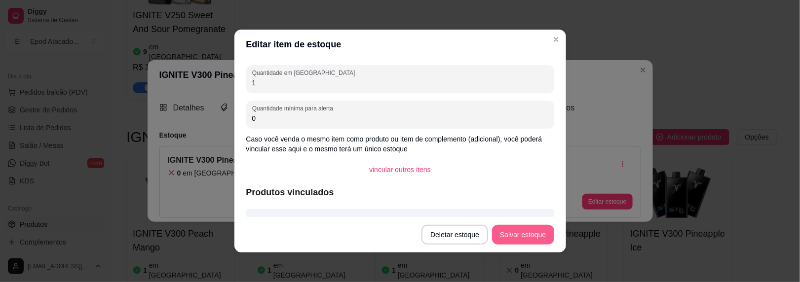
click at [536, 236] on button "Salvar estoque" at bounding box center [523, 235] width 62 height 20
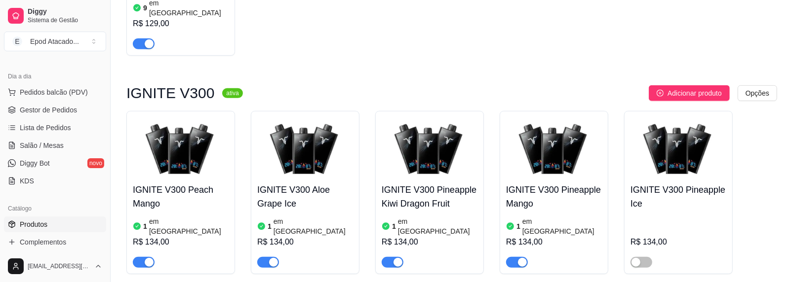
scroll to position [2814, 0]
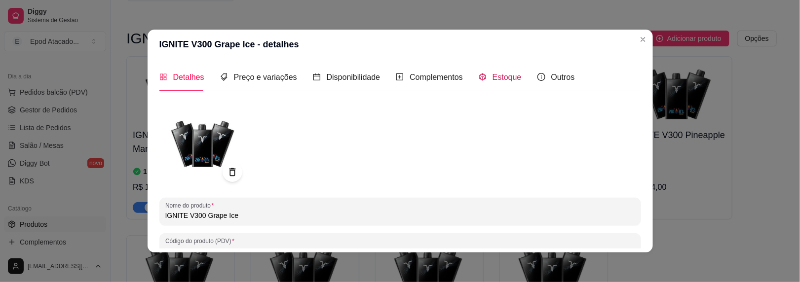
click at [485, 75] on div "Estoque" at bounding box center [500, 77] width 43 height 12
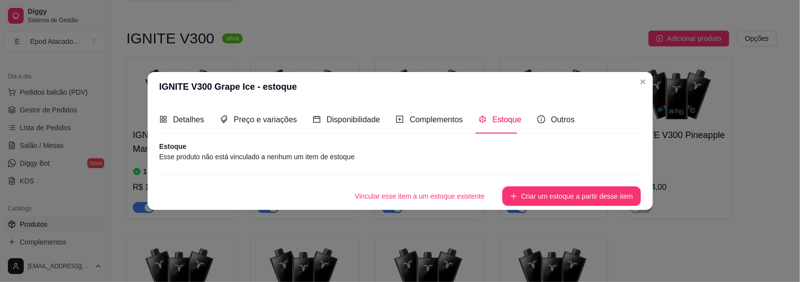
click at [551, 184] on div "Vincular esse item a um estoque existente Criar um estoque a partir desse item" at bounding box center [400, 190] width 482 height 32
click at [545, 196] on button "Criar um estoque a partir desse item" at bounding box center [572, 197] width 138 height 20
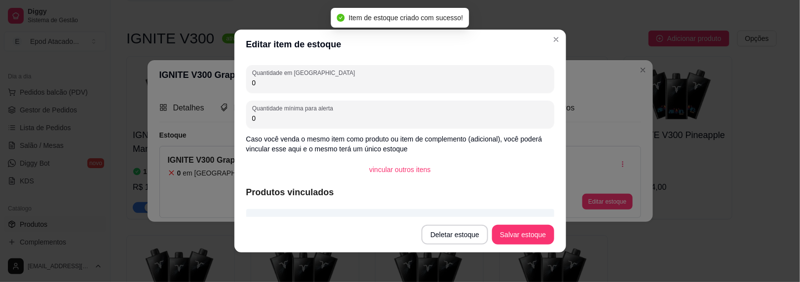
drag, startPoint x: 266, startPoint y: 82, endPoint x: 196, endPoint y: 82, distance: 69.6
click at [196, 82] on div "Editar item de estoque Quantidade em estoque 0 Quantidade mínima para alerta 0 …" at bounding box center [400, 141] width 800 height 282
type input "1"
click at [510, 234] on button "Salvar estoque" at bounding box center [523, 235] width 62 height 20
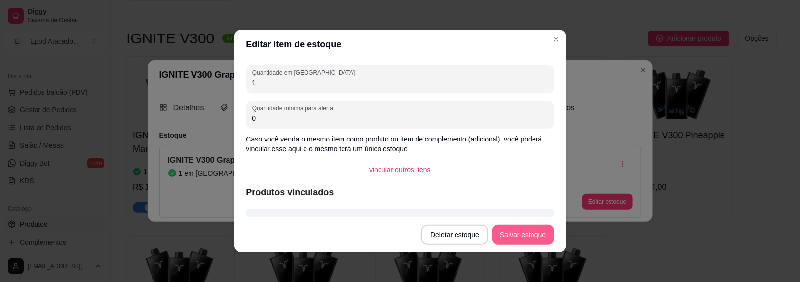
click at [534, 236] on button "Salvar estoque" at bounding box center [523, 235] width 62 height 20
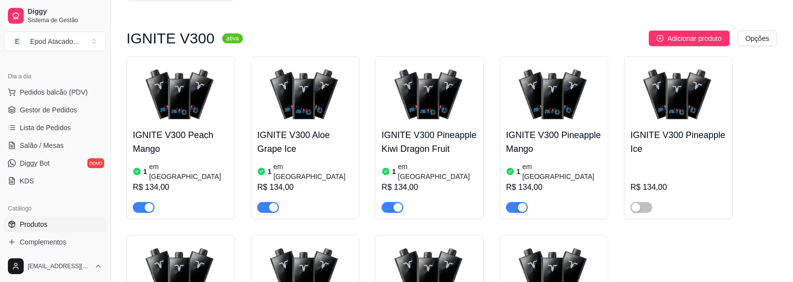
click at [312, 242] on img at bounding box center [305, 273] width 96 height 62
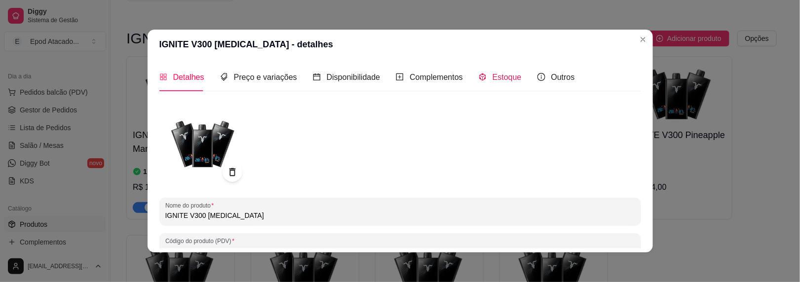
click at [493, 75] on span "Estoque" at bounding box center [507, 77] width 29 height 8
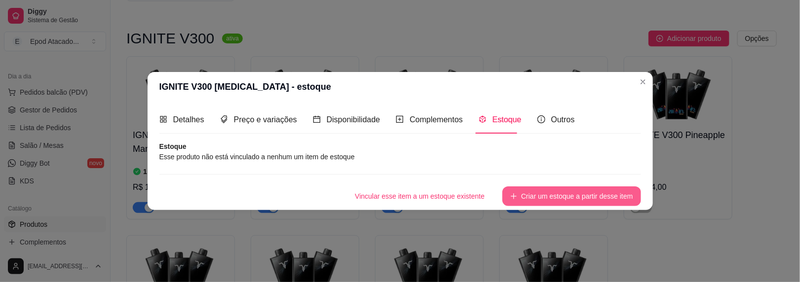
click at [559, 198] on button "Criar um estoque a partir desse item" at bounding box center [572, 197] width 138 height 20
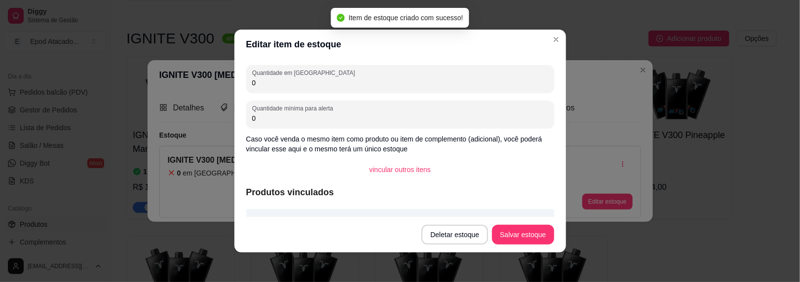
drag, startPoint x: 266, startPoint y: 81, endPoint x: 206, endPoint y: 81, distance: 59.7
click at [206, 81] on div "Editar item de estoque Quantidade em estoque 0 Quantidade mínima para alerta 0 …" at bounding box center [400, 141] width 800 height 282
type input "3"
click at [522, 231] on button "Salvar estoque" at bounding box center [523, 235] width 62 height 20
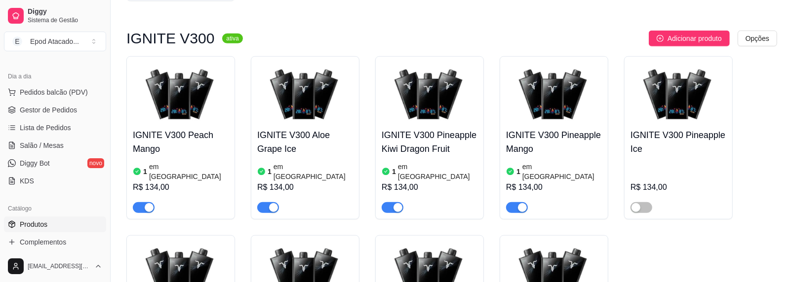
click at [567, 242] on img at bounding box center [554, 273] width 96 height 62
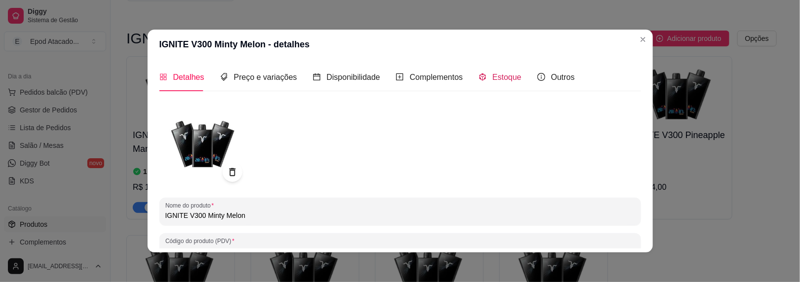
click at [505, 77] on span "Estoque" at bounding box center [507, 77] width 29 height 8
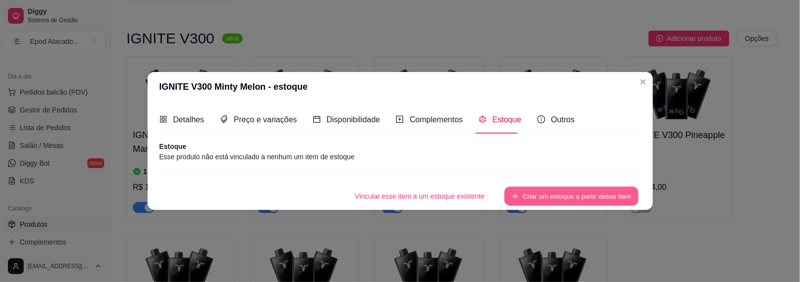
click at [528, 195] on button "Criar um estoque a partir desse item" at bounding box center [572, 196] width 134 height 19
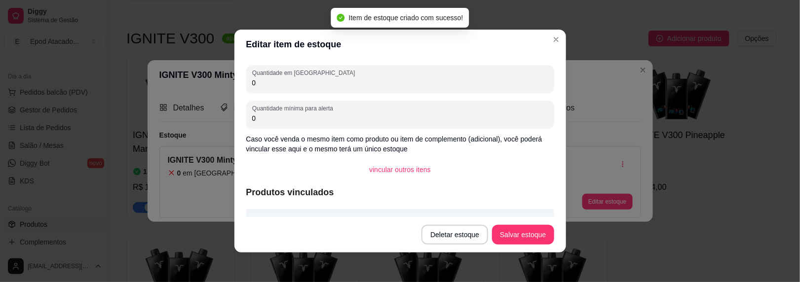
drag, startPoint x: 190, startPoint y: 66, endPoint x: 173, endPoint y: 62, distance: 17.7
click at [173, 62] on div "Editar item de estoque Quantidade em estoque 0 Quantidade mínima para alerta 0 …" at bounding box center [400, 141] width 800 height 282
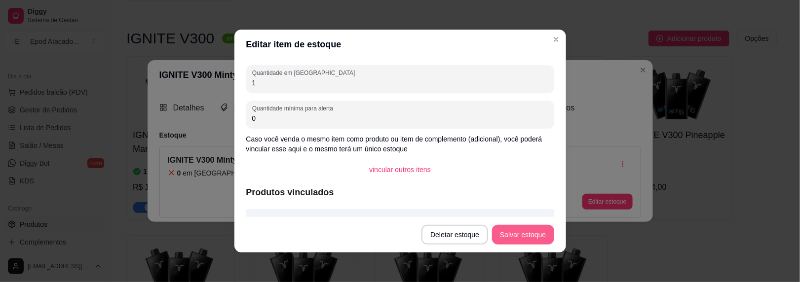
type input "1"
click at [515, 235] on button "Salvar estoque" at bounding box center [523, 235] width 62 height 20
click at [514, 236] on button "Salvar estoque" at bounding box center [523, 235] width 62 height 20
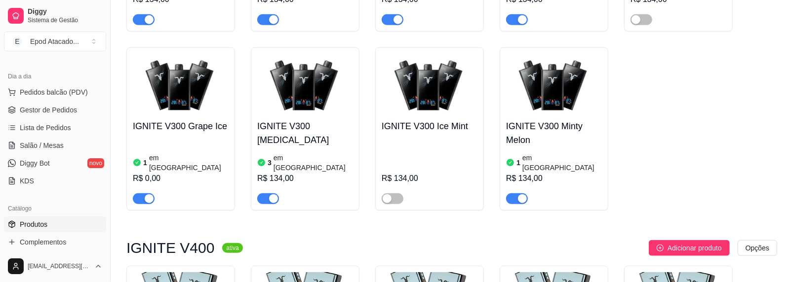
scroll to position [3011, 0]
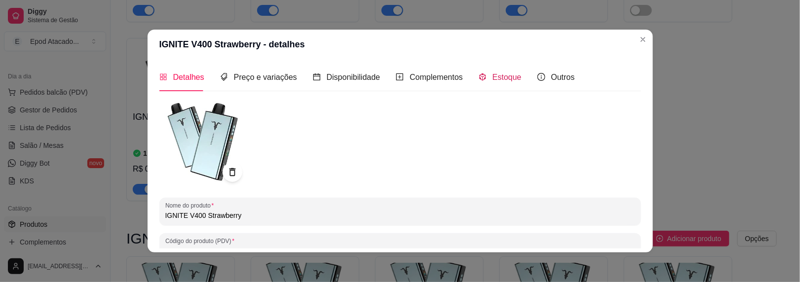
click at [493, 78] on span "Estoque" at bounding box center [507, 77] width 29 height 8
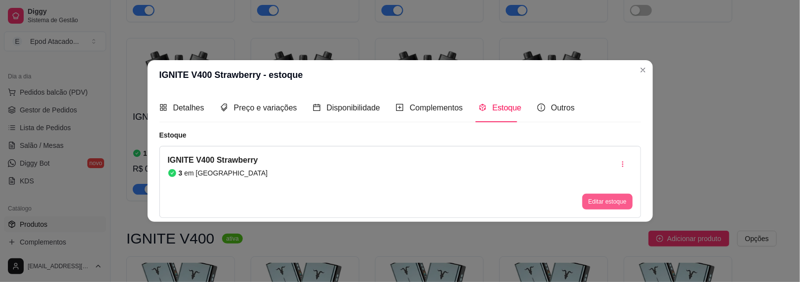
click at [628, 202] on button "Editar estoque" at bounding box center [608, 202] width 50 height 16
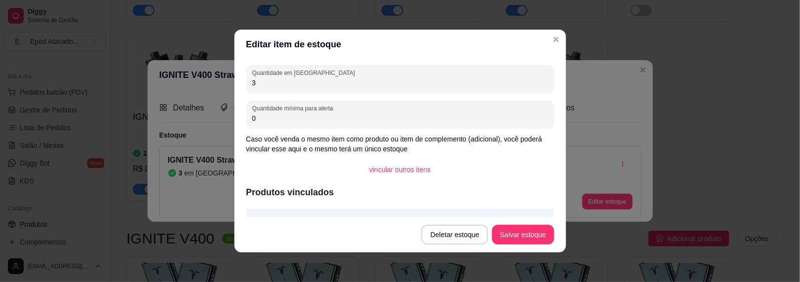
drag, startPoint x: 274, startPoint y: 81, endPoint x: 221, endPoint y: 79, distance: 52.8
click at [220, 80] on div "Editar item de estoque Quantidade em estoque 3 Quantidade mínima para alerta 0 …" at bounding box center [400, 141] width 800 height 282
type input "4"
click at [521, 229] on button "Salvar estoque" at bounding box center [523, 235] width 60 height 19
